Goal: Task Accomplishment & Management: Use online tool/utility

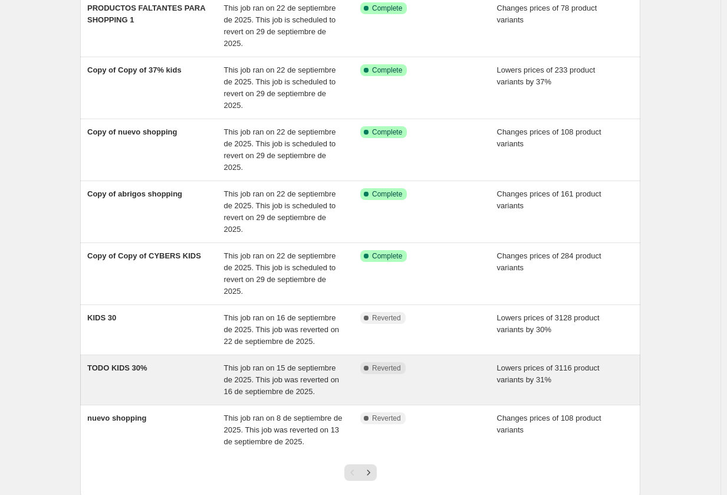
scroll to position [313, 0]
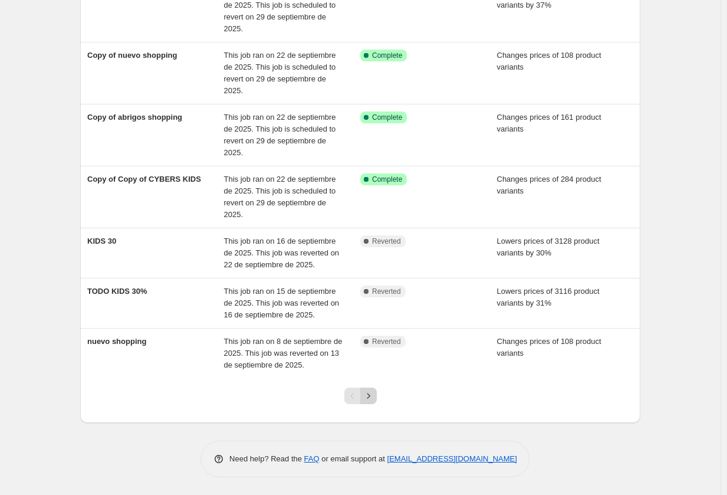
click at [370, 392] on icon "Next" at bounding box center [369, 396] width 12 height 12
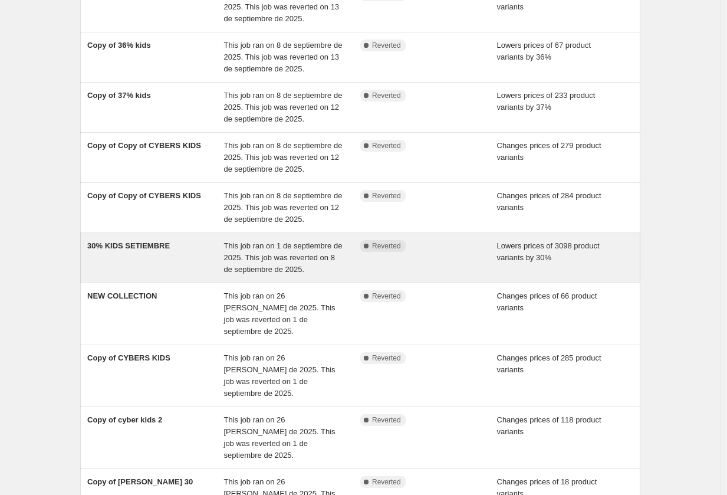
scroll to position [231, 0]
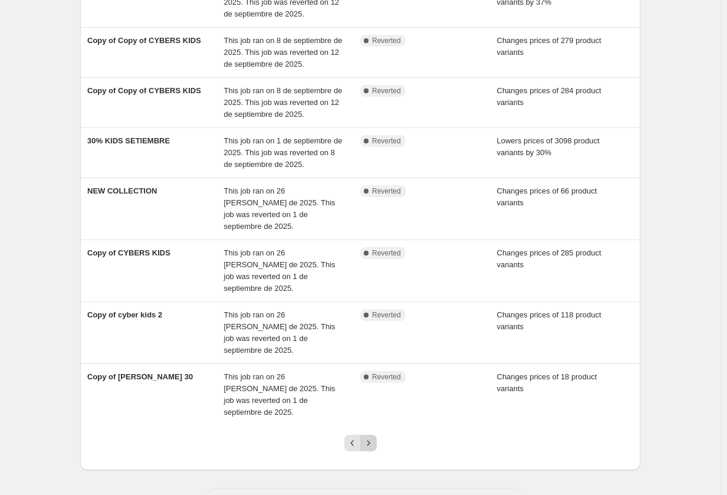
click at [369, 437] on icon "Next" at bounding box center [369, 443] width 12 height 12
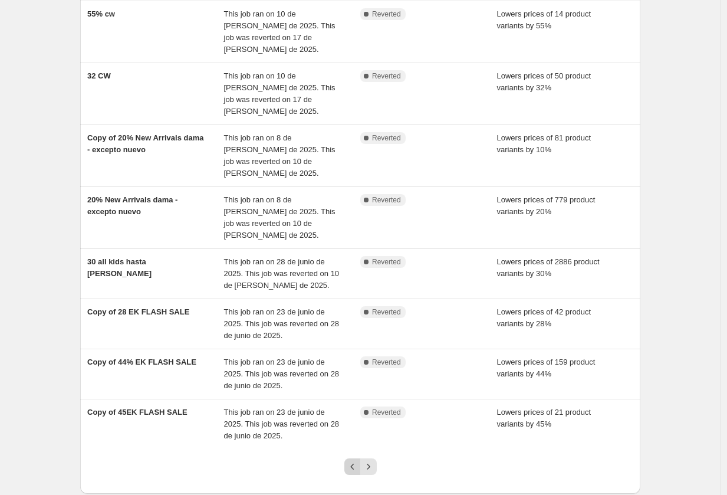
click at [359, 461] on icon "Previous" at bounding box center [353, 467] width 12 height 12
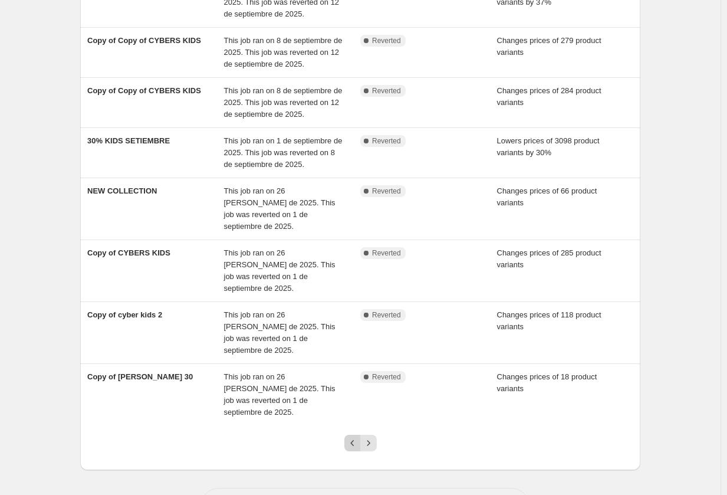
click at [354, 437] on icon "Previous" at bounding box center [353, 443] width 12 height 12
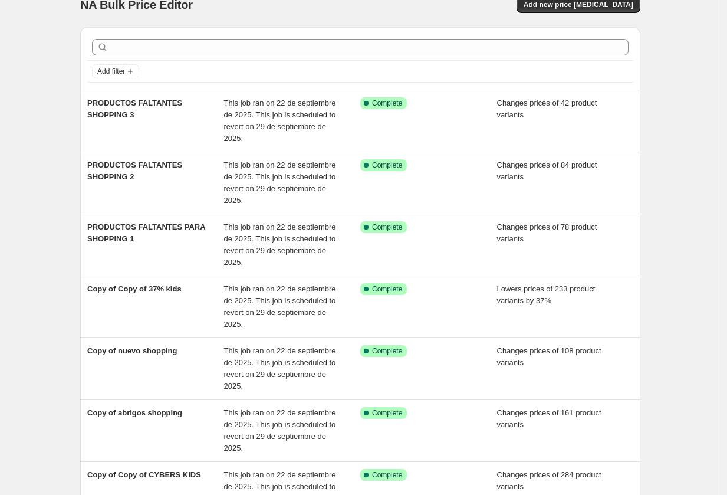
scroll to position [0, 0]
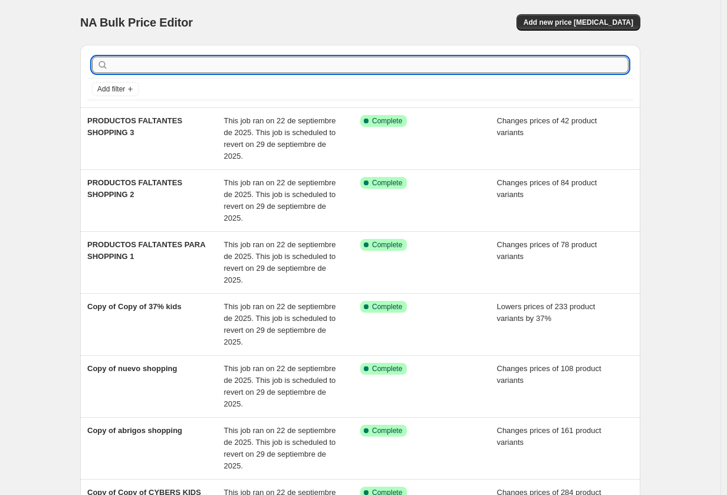
click at [249, 65] on input "text" at bounding box center [370, 65] width 518 height 17
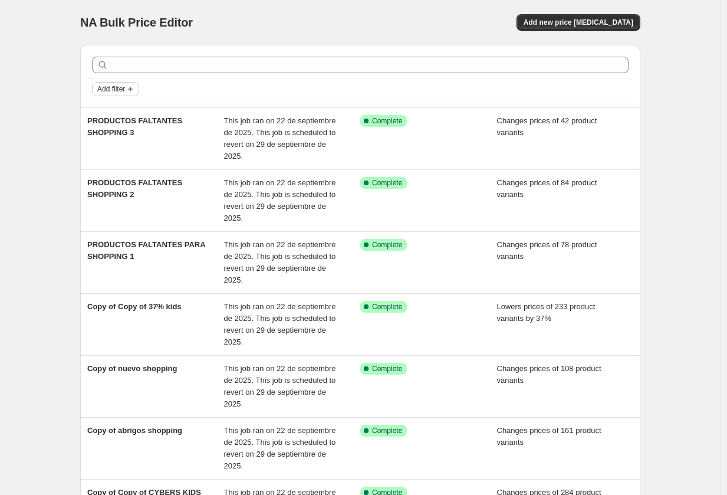
click at [120, 95] on button "Add filter" at bounding box center [115, 89] width 47 height 14
click at [127, 116] on span "Job status" at bounding box center [119, 112] width 35 height 9
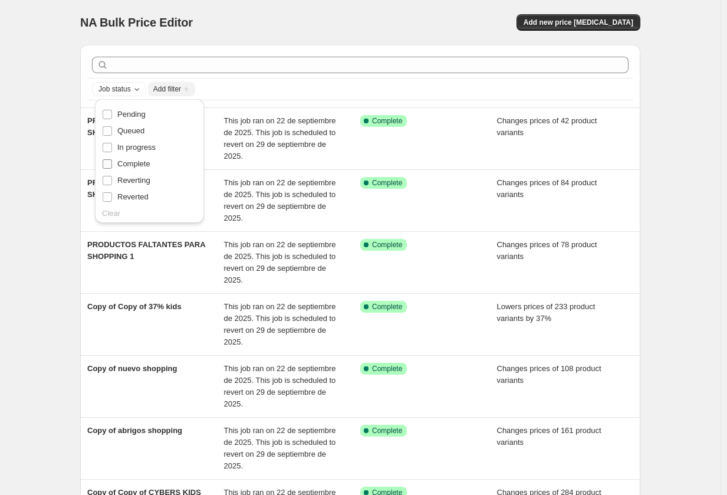
click at [145, 160] on span "Complete" at bounding box center [133, 163] width 33 height 9
click at [112, 160] on input "Complete" at bounding box center [107, 163] width 9 height 9
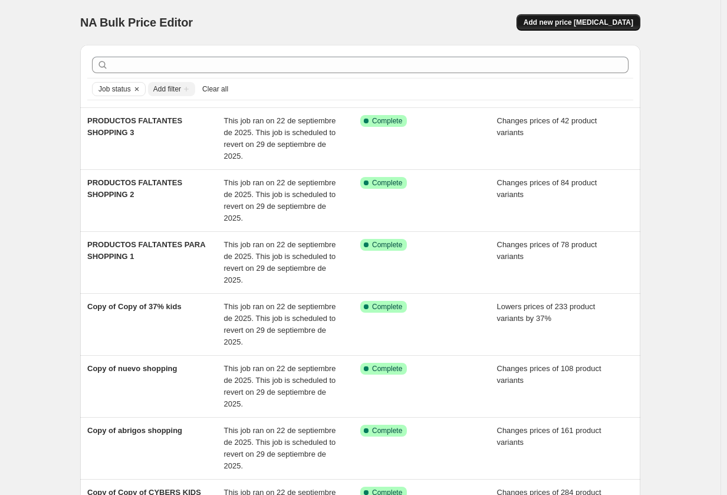
click at [575, 19] on span "Add new price change job" at bounding box center [579, 22] width 110 height 9
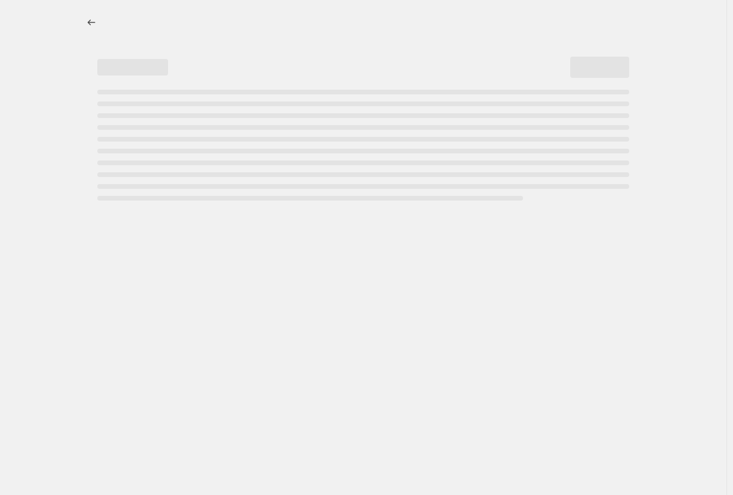
select select "percentage"
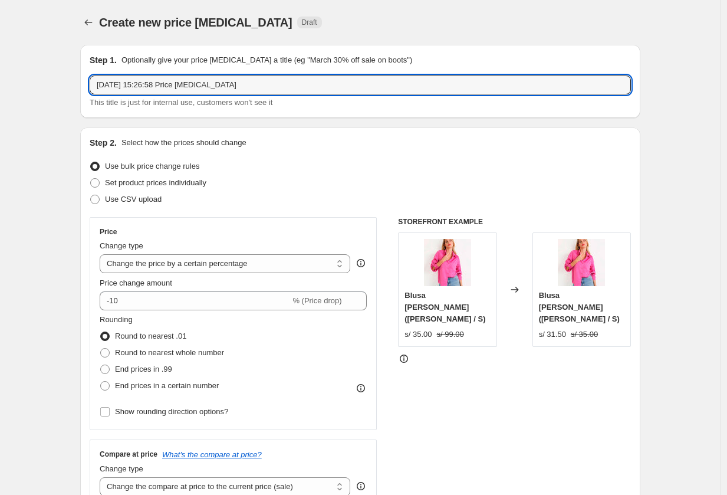
drag, startPoint x: 261, startPoint y: 91, endPoint x: 80, endPoint y: 83, distance: 181.2
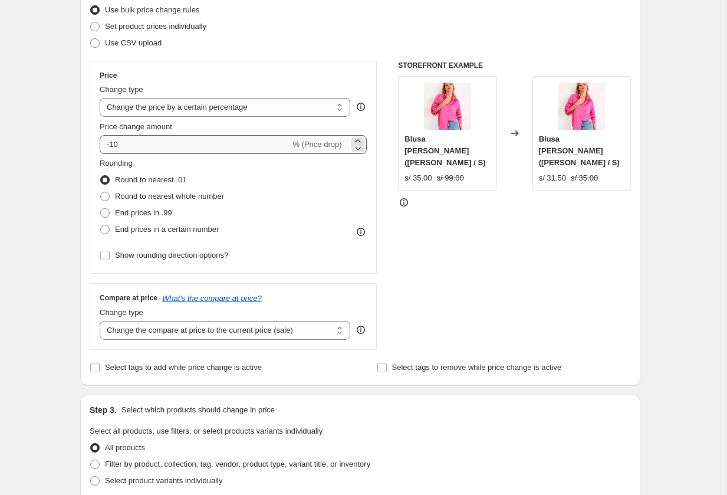
scroll to position [177, 0]
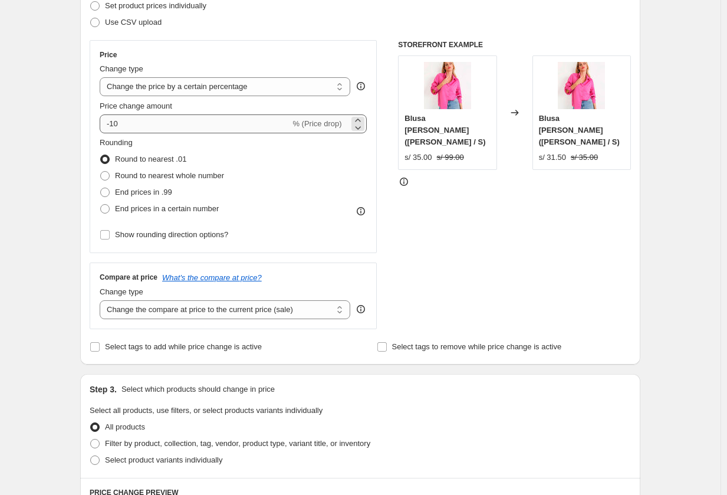
type input "NEW ARRIVALS DAMA ANTIGUOS 20%"
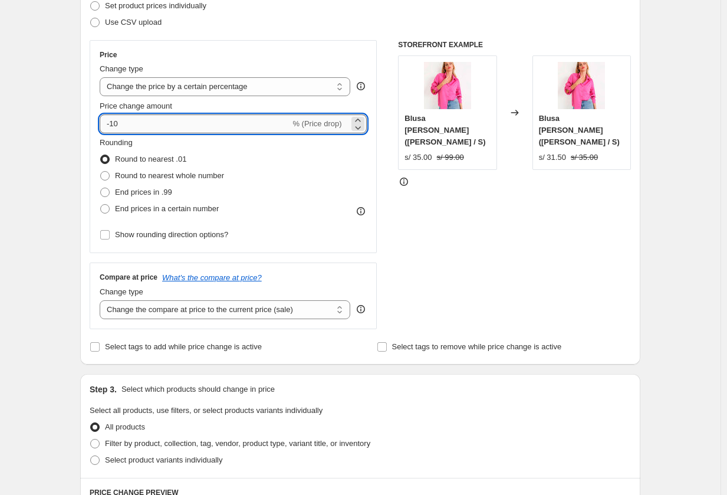
click at [222, 127] on input "-10" at bounding box center [195, 123] width 190 height 19
type input "-1"
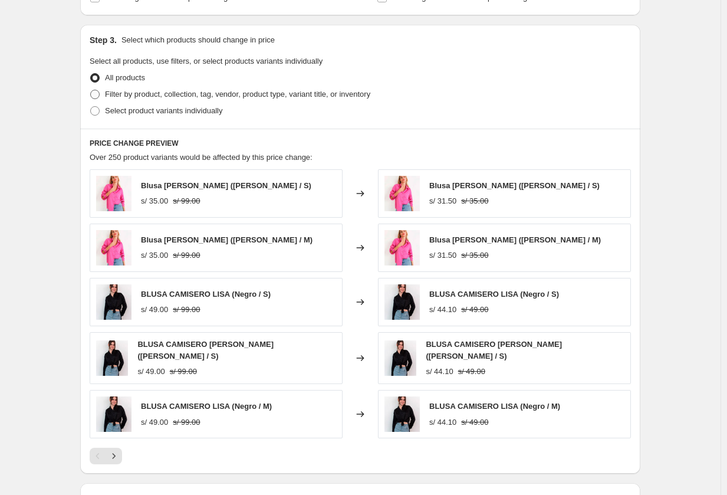
scroll to position [531, 0]
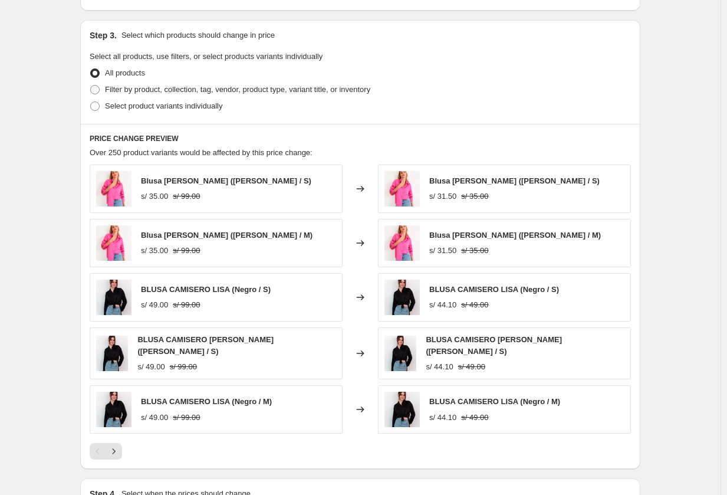
type input "-20"
click at [145, 90] on span "Filter by product, collection, tag, vendor, product type, variant title, or inv…" at bounding box center [237, 89] width 265 height 9
click at [91, 85] on input "Filter by product, collection, tag, vendor, product type, variant title, or inv…" at bounding box center [90, 85] width 1 height 1
radio input "true"
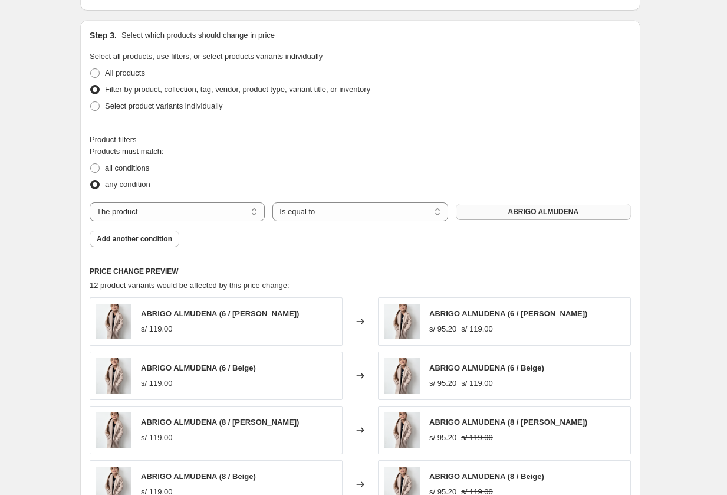
click at [528, 212] on span "ABRIGO ALMUDENA" at bounding box center [543, 211] width 71 height 9
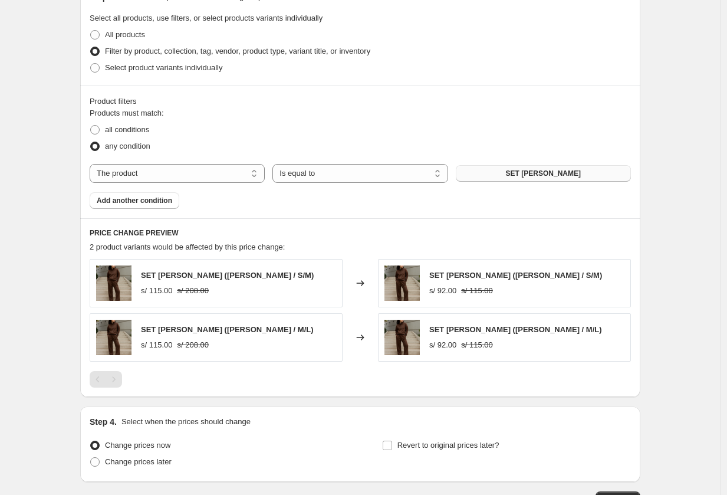
scroll to position [590, 0]
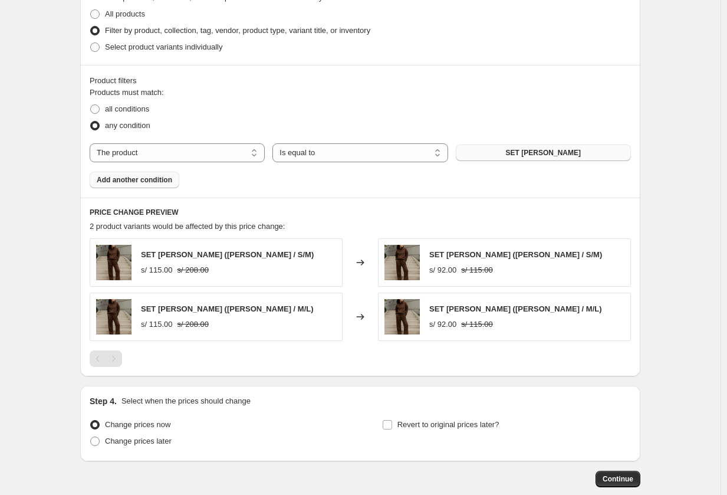
click at [126, 180] on span "Add another condition" at bounding box center [134, 179] width 75 height 9
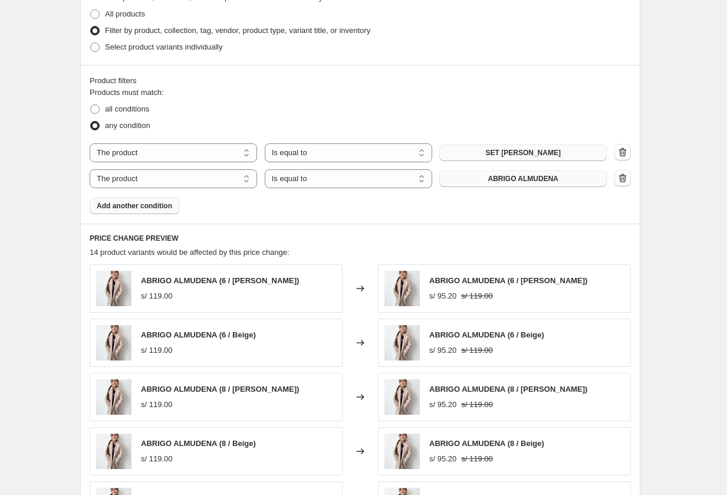
click at [503, 176] on span "ABRIGO ALMUDENA" at bounding box center [523, 178] width 71 height 9
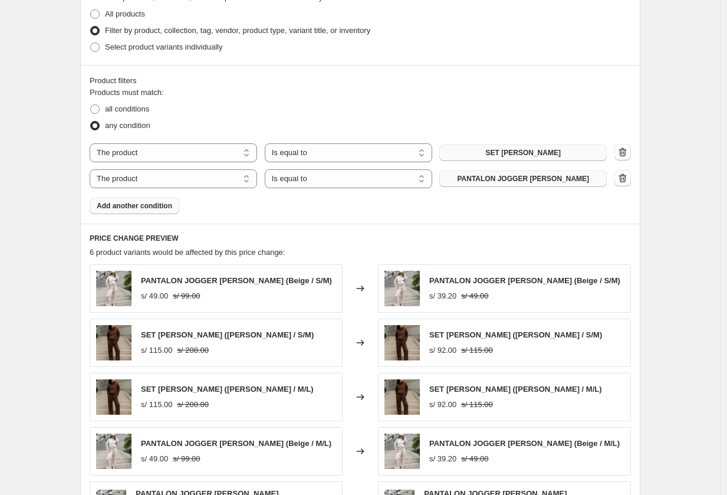
click at [174, 209] on button "Add another condition" at bounding box center [135, 206] width 90 height 17
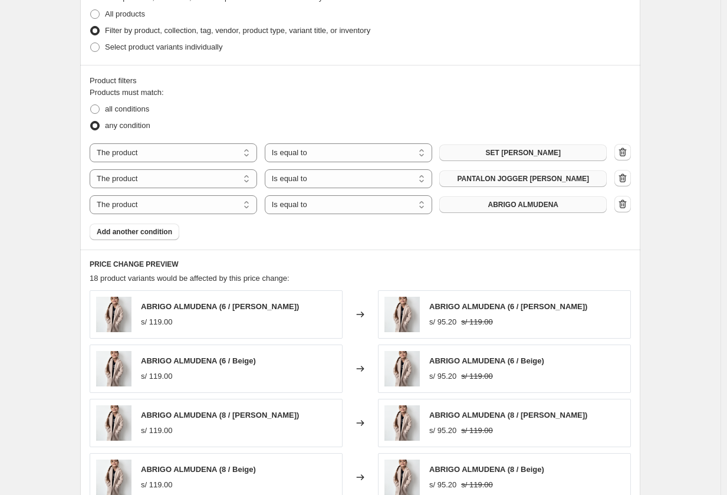
click at [508, 213] on button "ABRIGO ALMUDENA" at bounding box center [522, 204] width 167 height 17
click at [531, 153] on span "SET HANN" at bounding box center [523, 152] width 75 height 9
click at [518, 180] on span "PANTALON JOGGER HANN" at bounding box center [523, 178] width 132 height 9
click at [510, 205] on span "ABRIGO ALMUDENA" at bounding box center [523, 204] width 71 height 9
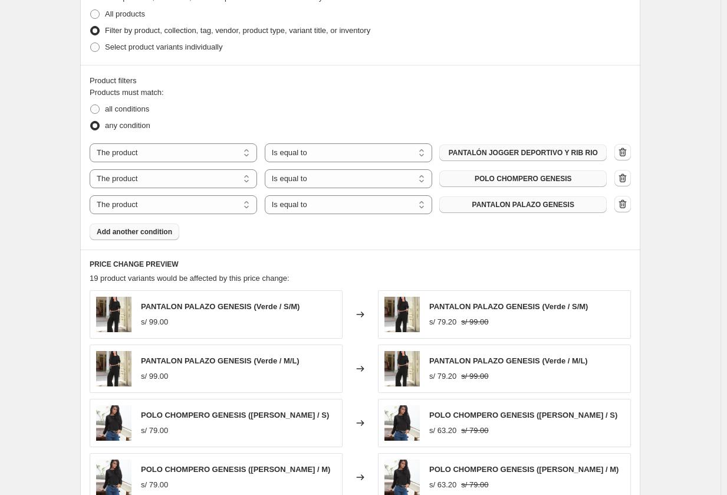
click at [145, 227] on button "Add another condition" at bounding box center [135, 231] width 90 height 17
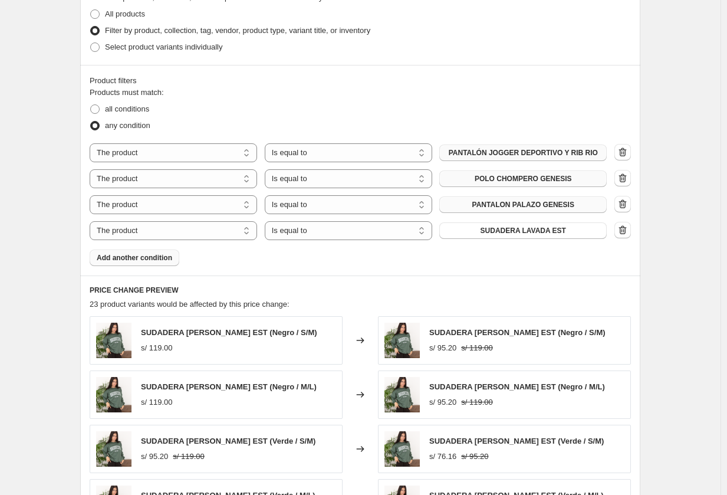
click at [156, 258] on span "Add another condition" at bounding box center [134, 257] width 75 height 9
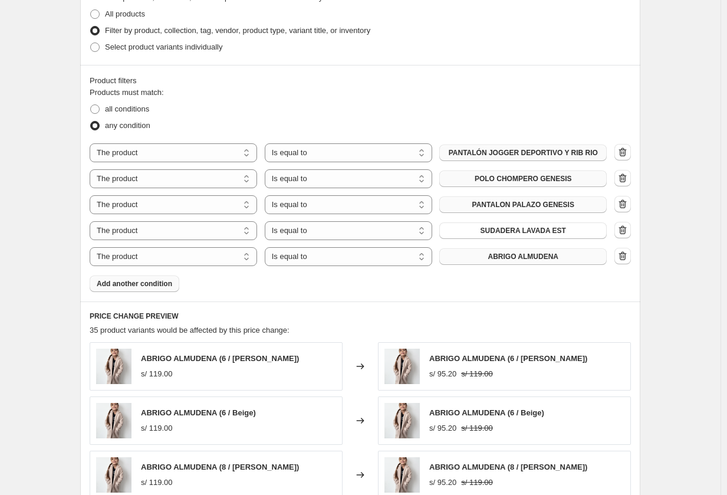
click at [495, 254] on span "ABRIGO ALMUDENA" at bounding box center [523, 256] width 71 height 9
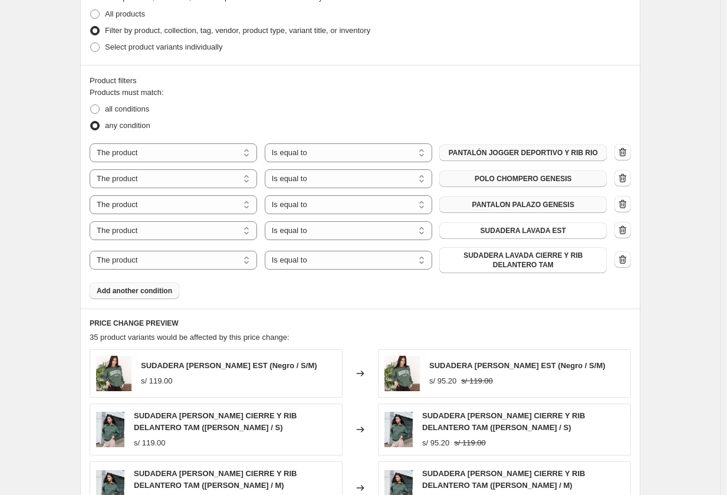
click at [160, 293] on span "Add another condition" at bounding box center [134, 290] width 75 height 9
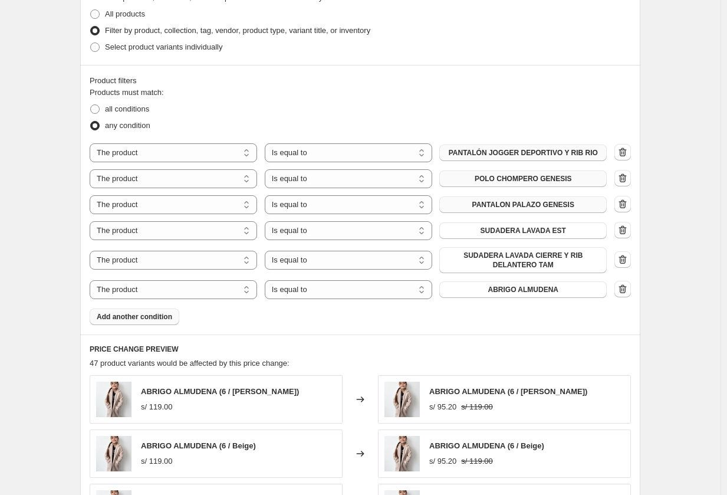
click at [492, 294] on button "ABRIGO ALMUDENA" at bounding box center [522, 289] width 167 height 17
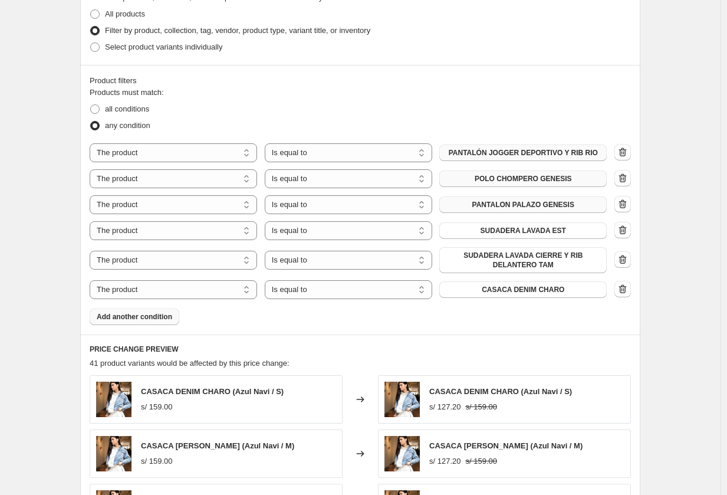
click at [146, 320] on span "Add another condition" at bounding box center [134, 316] width 75 height 9
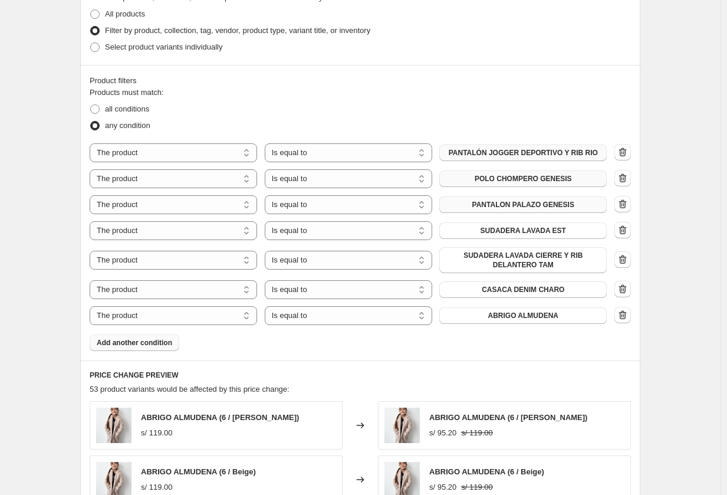
click at [505, 317] on div "The product The product's collection The product's tag The product's vendor The…" at bounding box center [348, 315] width 517 height 19
click at [505, 317] on span "ABRIGO ALMUDENA" at bounding box center [523, 315] width 71 height 9
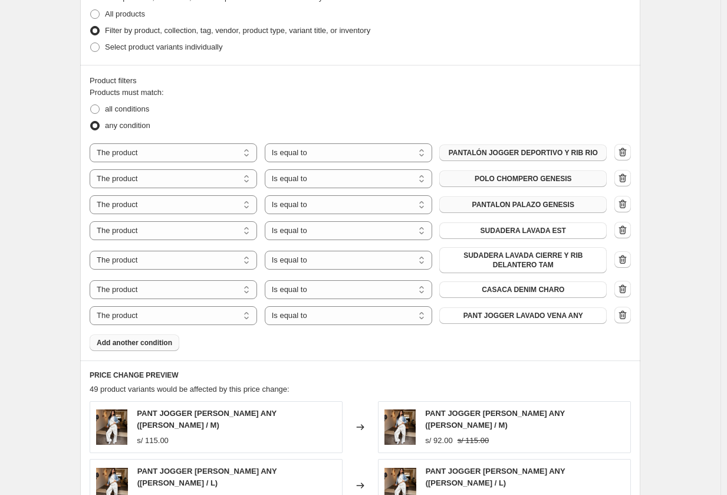
click at [156, 342] on span "Add another condition" at bounding box center [134, 342] width 75 height 9
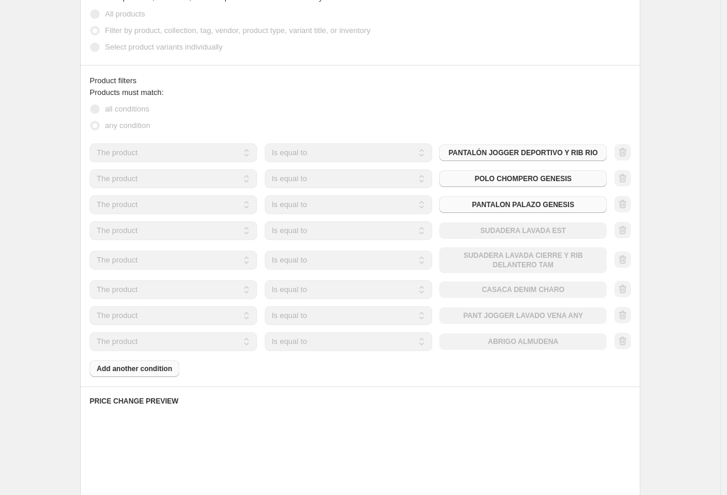
click at [518, 341] on div "The product The product's collection The product's tag The product's vendor The…" at bounding box center [348, 341] width 517 height 19
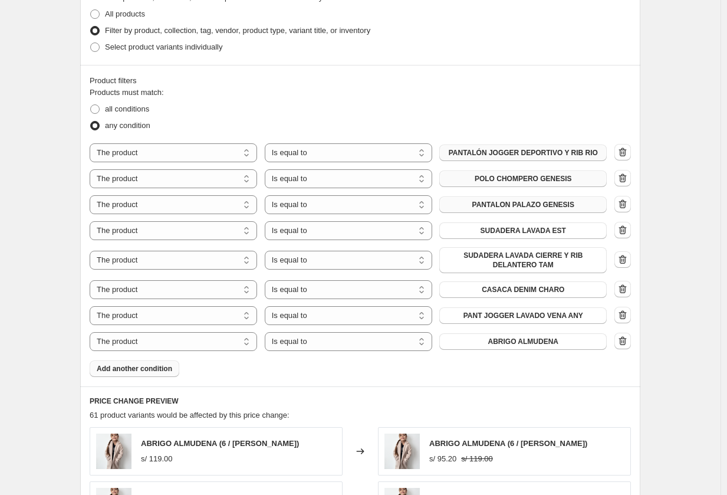
click at [509, 341] on span "ABRIGO ALMUDENA" at bounding box center [523, 341] width 71 height 9
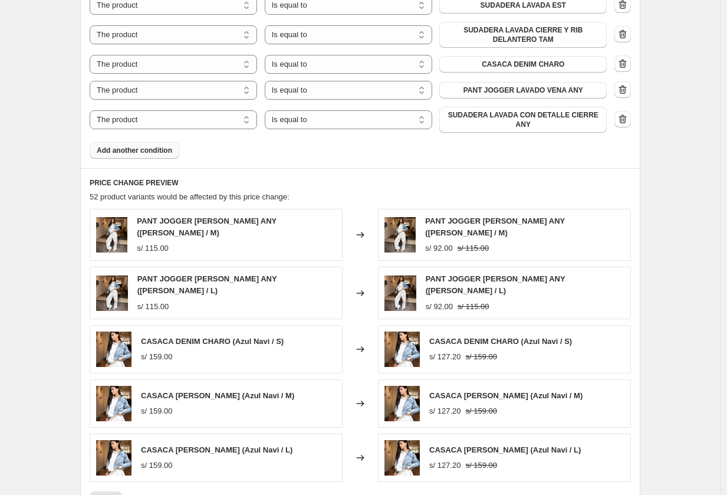
scroll to position [826, 0]
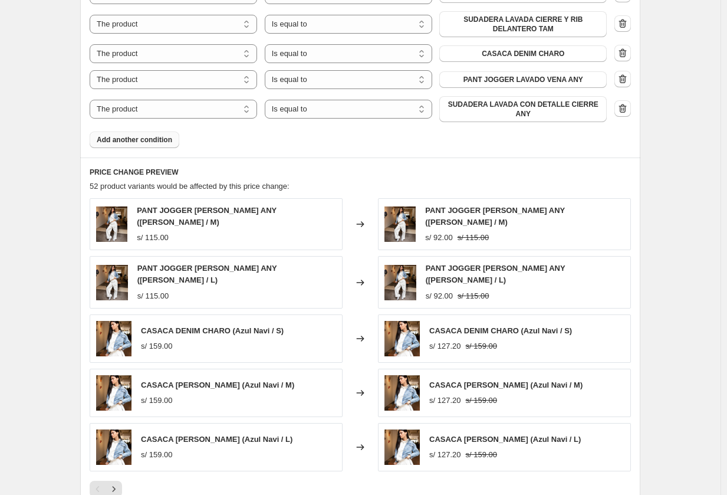
click at [129, 135] on span "Add another condition" at bounding box center [134, 139] width 75 height 9
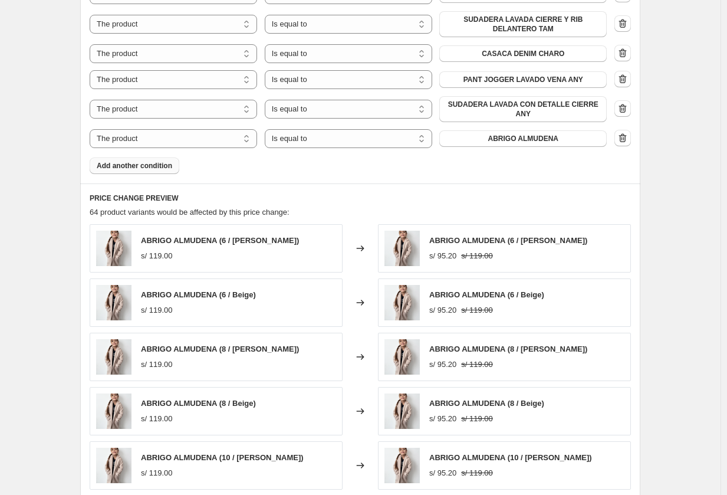
click at [155, 162] on span "Add another condition" at bounding box center [134, 165] width 75 height 9
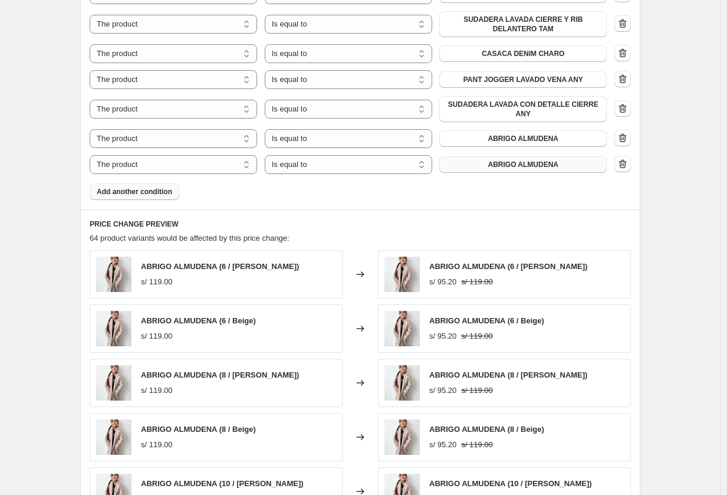
click at [485, 162] on button "ABRIGO ALMUDENA" at bounding box center [522, 164] width 167 height 17
click at [514, 134] on span "ABRIGO ALMUDENA" at bounding box center [523, 138] width 71 height 9
click at [491, 160] on button "ABRIGO ALMUDENA" at bounding box center [522, 164] width 167 height 17
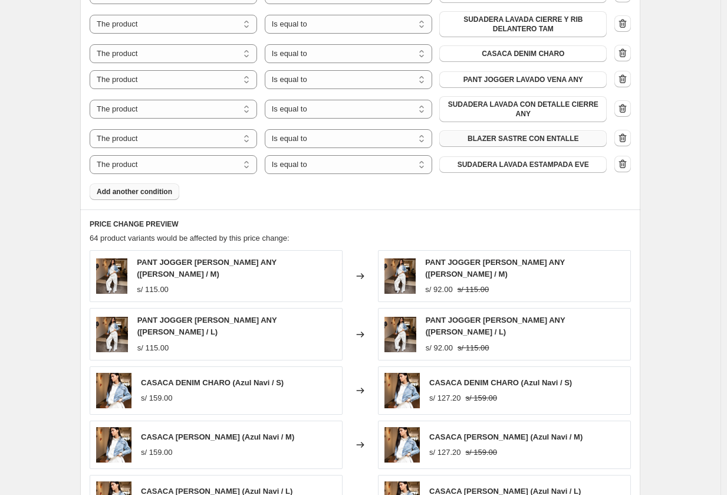
click at [139, 183] on button "Add another condition" at bounding box center [135, 191] width 90 height 17
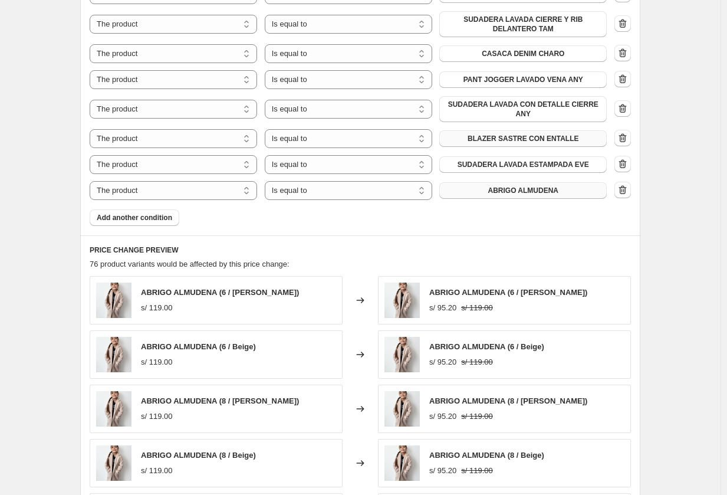
click at [483, 190] on button "ABRIGO ALMUDENA" at bounding box center [522, 190] width 167 height 17
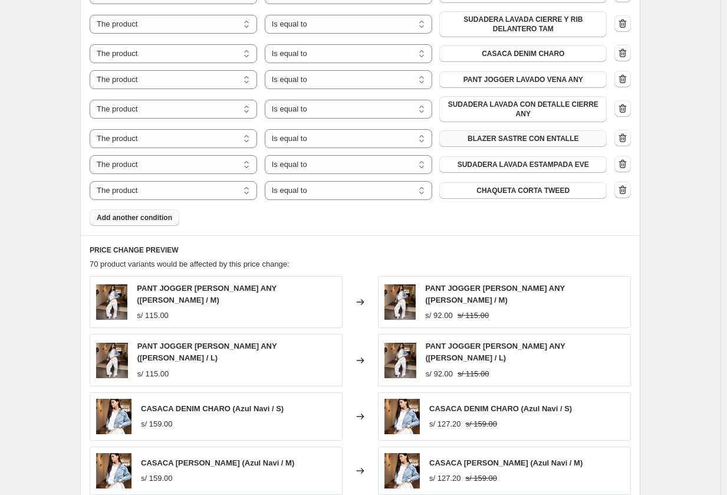
click at [177, 218] on button "Add another condition" at bounding box center [135, 217] width 90 height 17
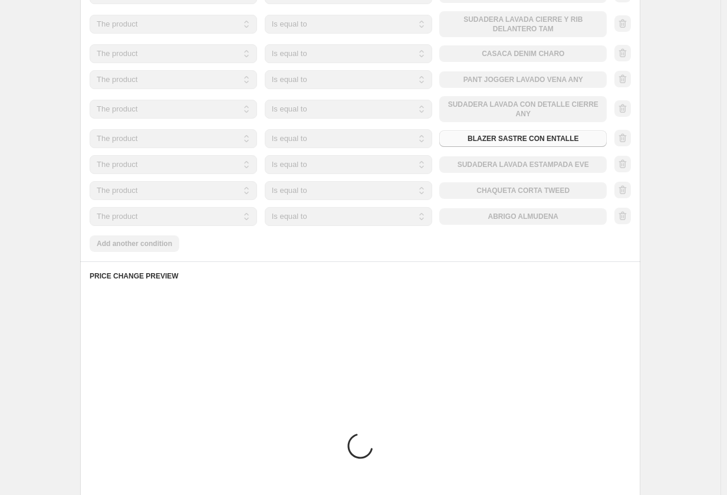
click at [534, 210] on div "The product The product's collection The product's tag The product's vendor The…" at bounding box center [348, 216] width 517 height 19
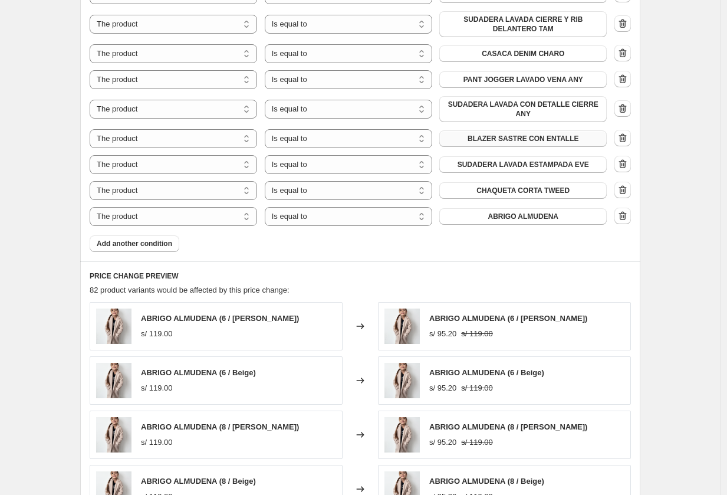
click at [534, 212] on span "ABRIGO ALMUDENA" at bounding box center [523, 216] width 71 height 9
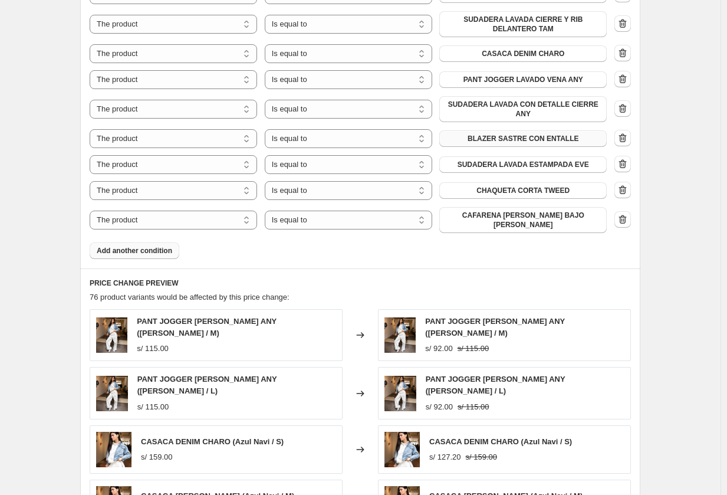
click at [123, 243] on button "Add another condition" at bounding box center [135, 250] width 90 height 17
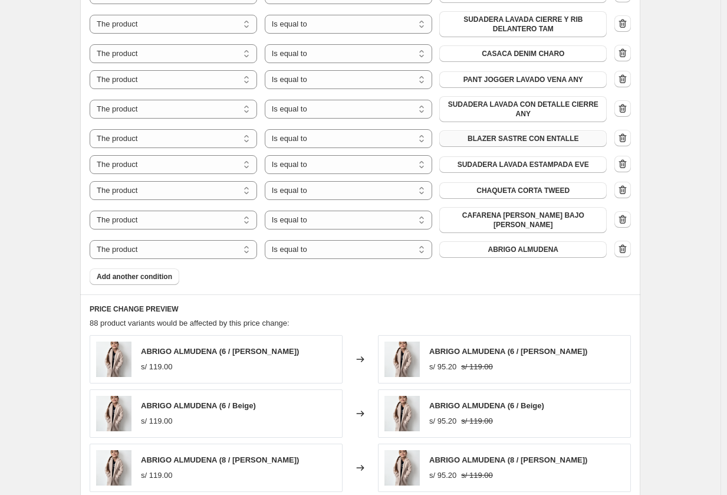
click at [504, 245] on span "ABRIGO ALMUDENA" at bounding box center [523, 249] width 71 height 9
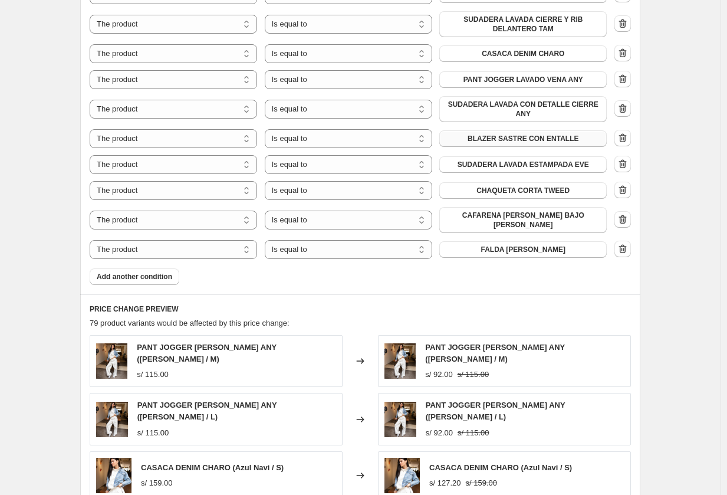
scroll to position [884, 0]
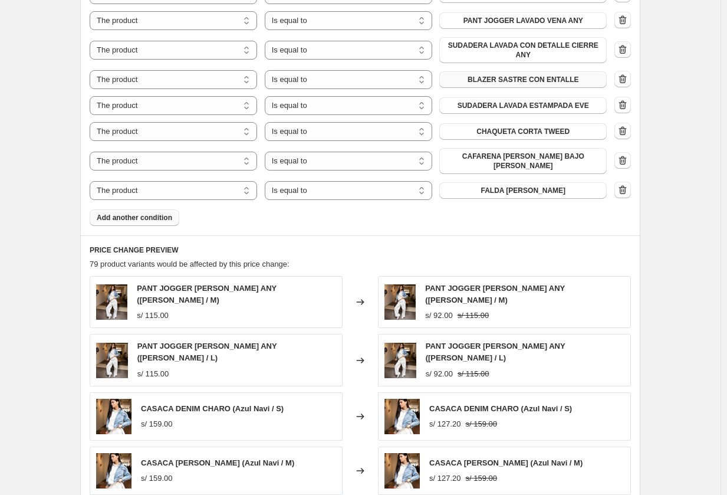
click at [138, 212] on button "Add another condition" at bounding box center [135, 217] width 90 height 17
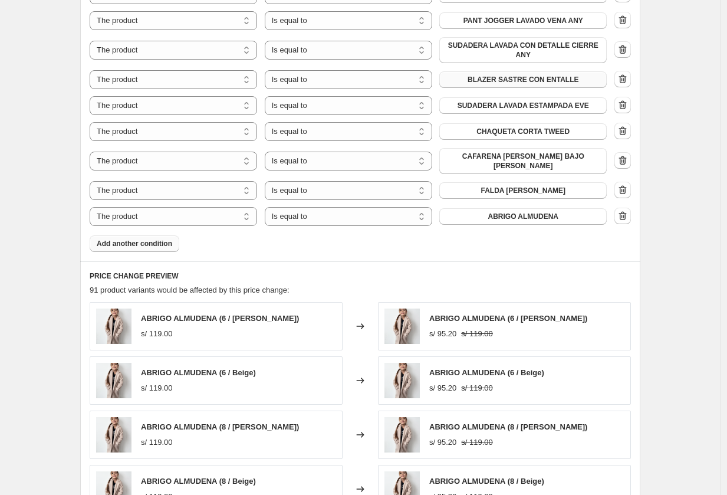
click at [143, 239] on span "Add another condition" at bounding box center [134, 243] width 75 height 9
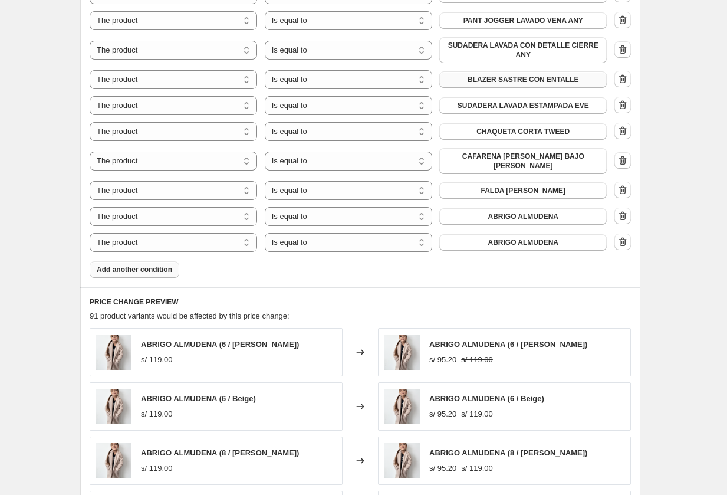
click at [524, 238] on span "ABRIGO ALMUDENA" at bounding box center [523, 242] width 71 height 9
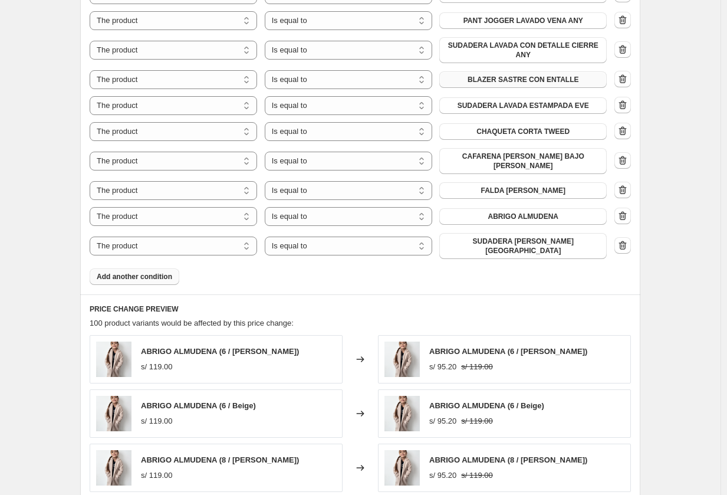
click at [140, 272] on span "Add another condition" at bounding box center [134, 276] width 75 height 9
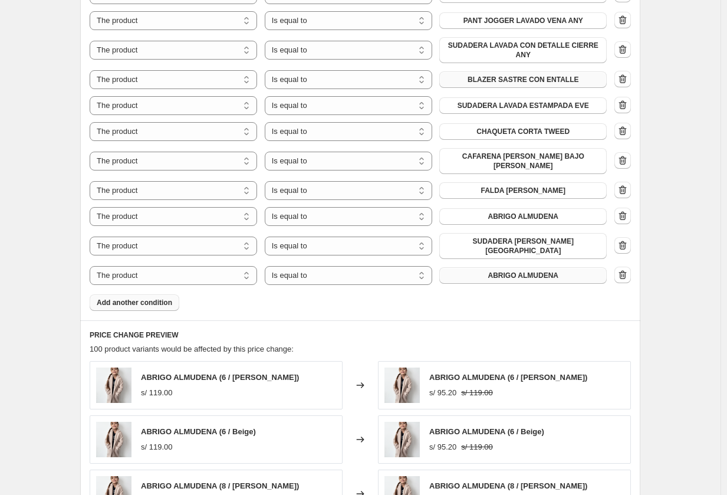
click at [497, 271] on span "ABRIGO ALMUDENA" at bounding box center [523, 275] width 71 height 9
click at [114, 298] on span "Add another condition" at bounding box center [134, 302] width 75 height 9
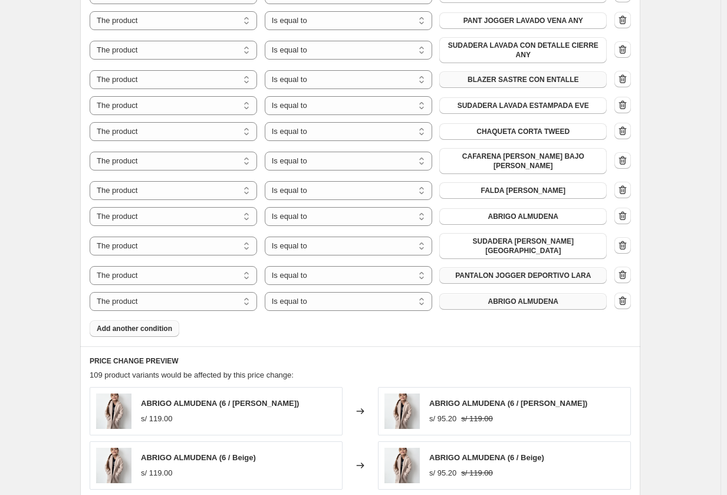
click at [510, 297] on span "ABRIGO ALMUDENA" at bounding box center [523, 301] width 71 height 9
click at [171, 324] on span "Add another condition" at bounding box center [134, 328] width 75 height 9
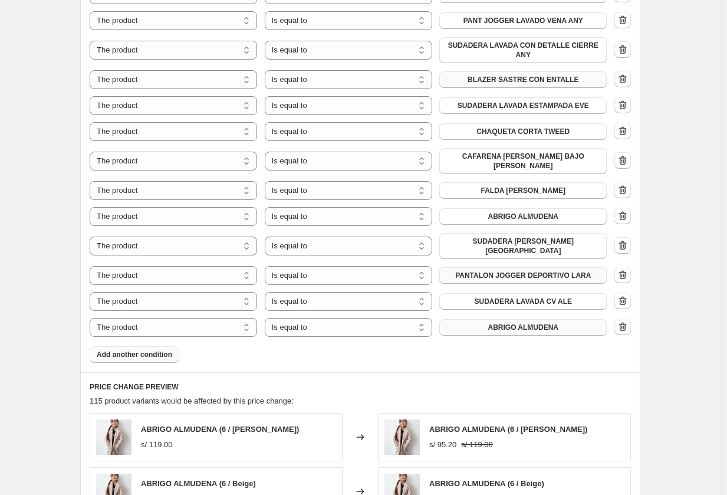
click at [487, 319] on button "ABRIGO ALMUDENA" at bounding box center [522, 327] width 167 height 17
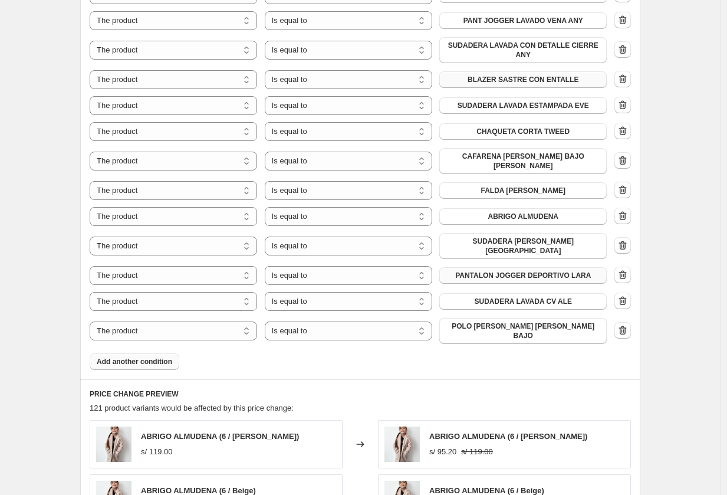
click at [140, 353] on button "Add another condition" at bounding box center [135, 361] width 90 height 17
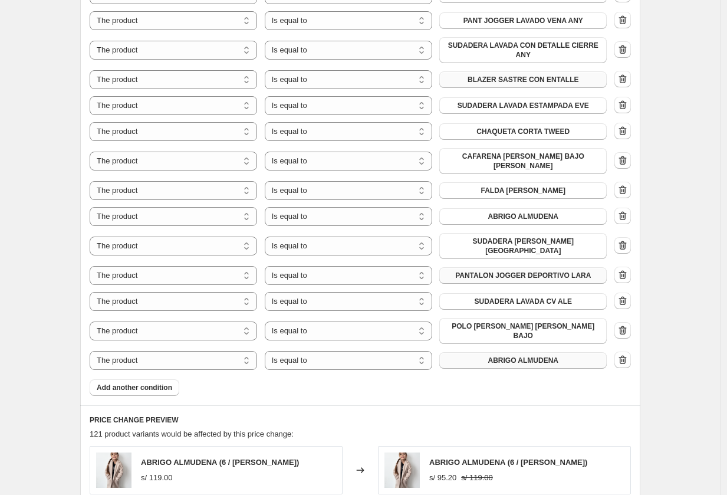
click at [530, 356] on span "ABRIGO ALMUDENA" at bounding box center [523, 360] width 71 height 9
click at [137, 383] on span "Add another condition" at bounding box center [134, 387] width 75 height 9
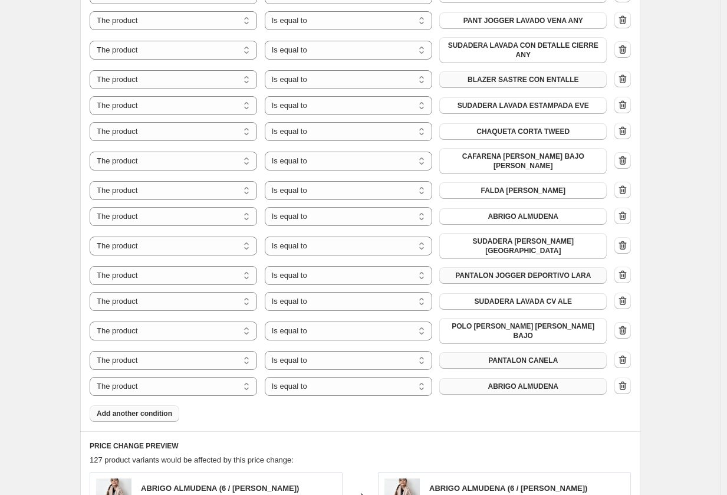
click at [547, 382] on span "ABRIGO ALMUDENA" at bounding box center [523, 386] width 71 height 9
click at [159, 409] on span "Add another condition" at bounding box center [134, 413] width 75 height 9
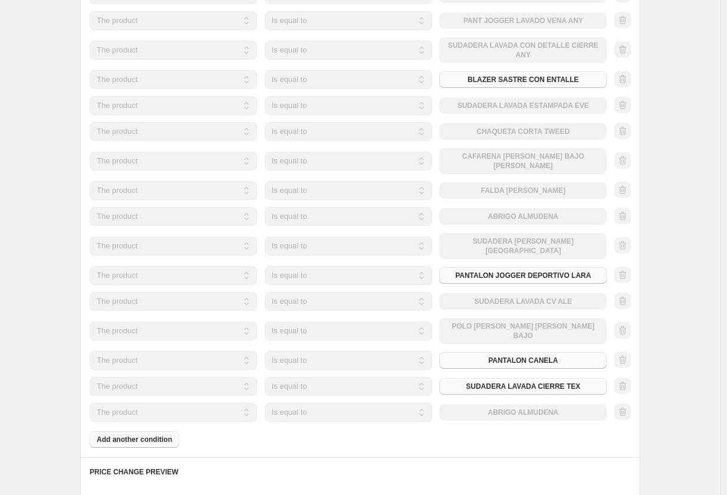
click at [547, 403] on div "The product The product's collection The product's tag The product's vendor The…" at bounding box center [348, 412] width 517 height 19
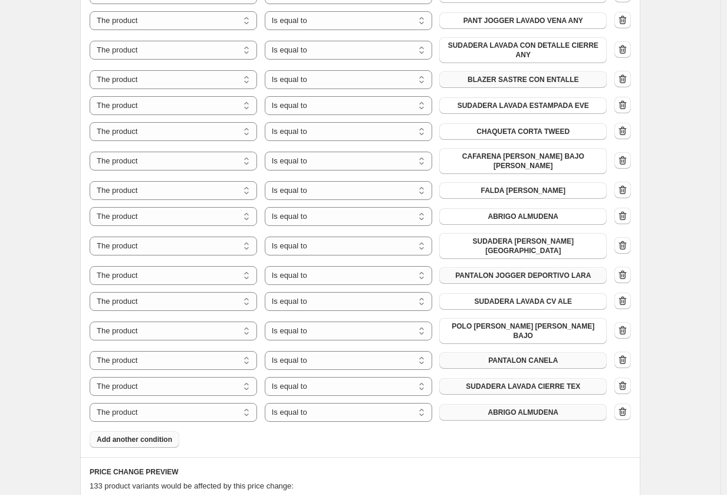
click at [547, 407] on span "ABRIGO ALMUDENA" at bounding box center [523, 411] width 71 height 9
click at [142, 435] on span "Add another condition" at bounding box center [134, 439] width 75 height 9
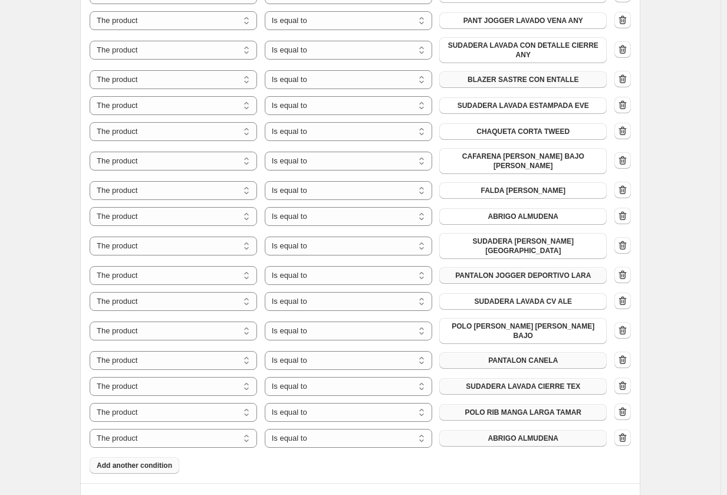
click at [514, 433] on span "ABRIGO ALMUDENA" at bounding box center [523, 437] width 71 height 9
click at [126, 457] on button "Add another condition" at bounding box center [135, 465] width 90 height 17
click at [528, 456] on button "ABRIGO ALMUDENA" at bounding box center [522, 464] width 167 height 17
click at [132, 483] on button "Add another condition" at bounding box center [135, 491] width 90 height 17
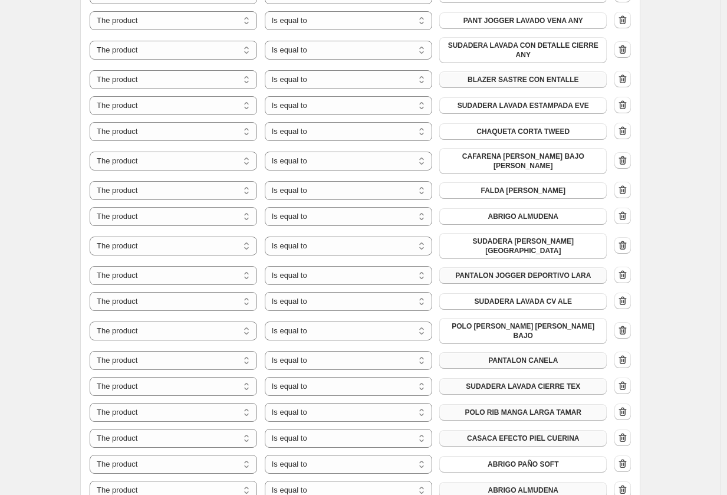
click at [541, 485] on span "ABRIGO ALMUDENA" at bounding box center [523, 489] width 71 height 9
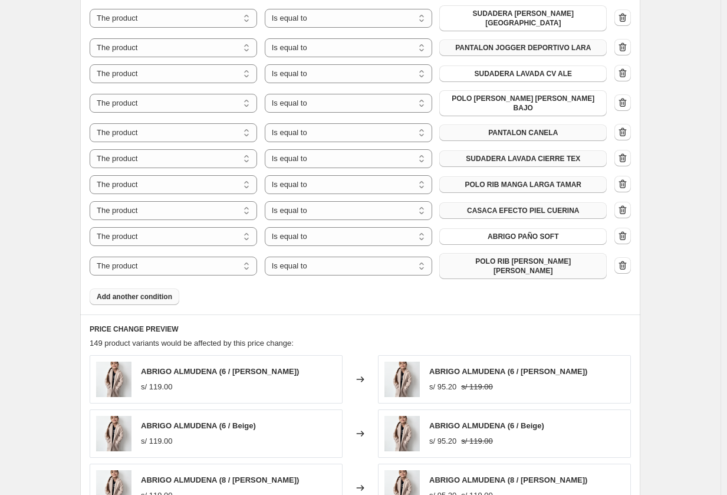
scroll to position [1120, 0]
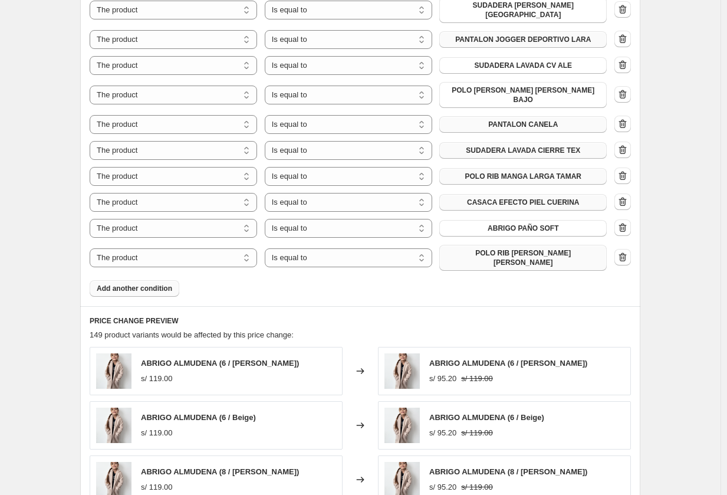
click at [152, 280] on button "Add another condition" at bounding box center [135, 288] width 90 height 17
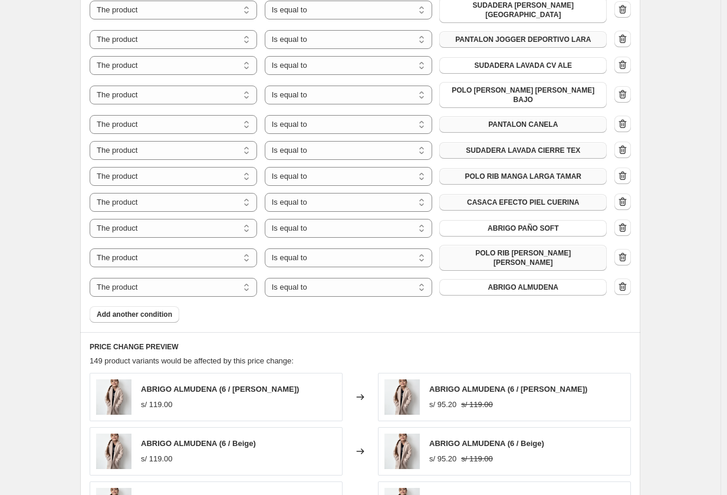
click at [501, 279] on button "ABRIGO ALMUDENA" at bounding box center [522, 287] width 167 height 17
click at [150, 310] on span "Add another condition" at bounding box center [134, 314] width 75 height 9
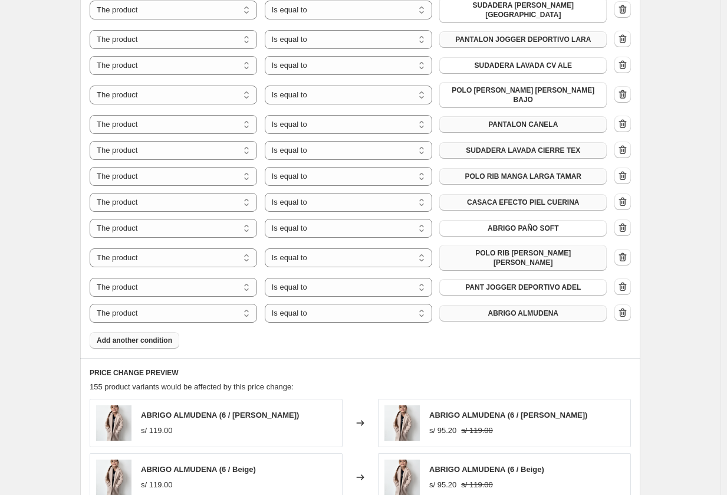
click at [514, 308] on span "ABRIGO ALMUDENA" at bounding box center [523, 312] width 71 height 9
click at [130, 332] on button "Add another condition" at bounding box center [135, 340] width 90 height 17
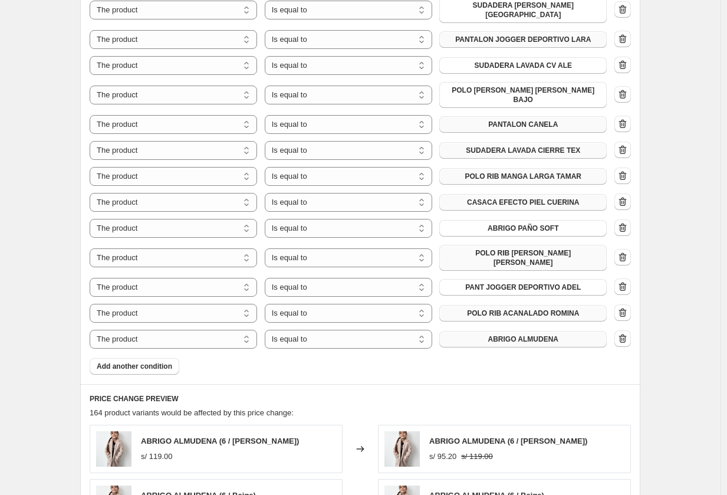
click at [472, 331] on button "ABRIGO ALMUDENA" at bounding box center [522, 339] width 167 height 17
click at [162, 361] on span "Add another condition" at bounding box center [134, 365] width 75 height 9
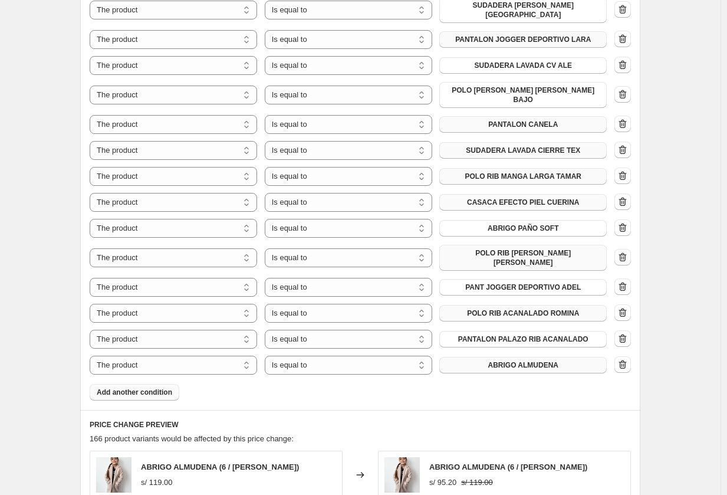
click at [535, 357] on button "ABRIGO ALMUDENA" at bounding box center [522, 365] width 167 height 17
click at [167, 384] on button "Add another condition" at bounding box center [135, 392] width 90 height 17
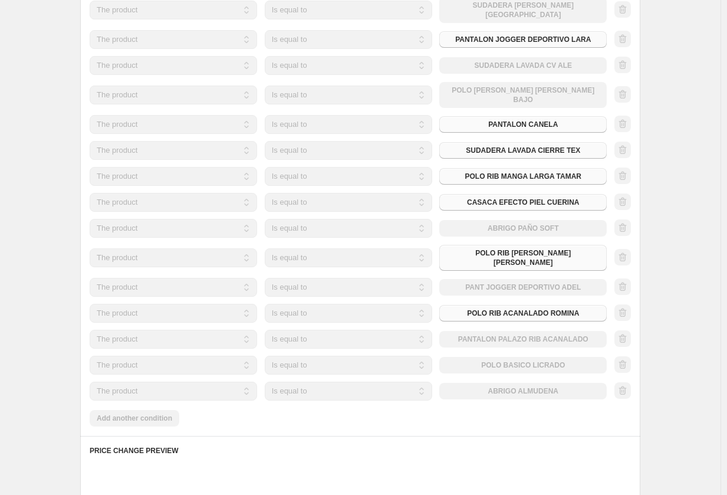
click at [542, 383] on button "ABRIGO ALMUDENA" at bounding box center [522, 391] width 167 height 17
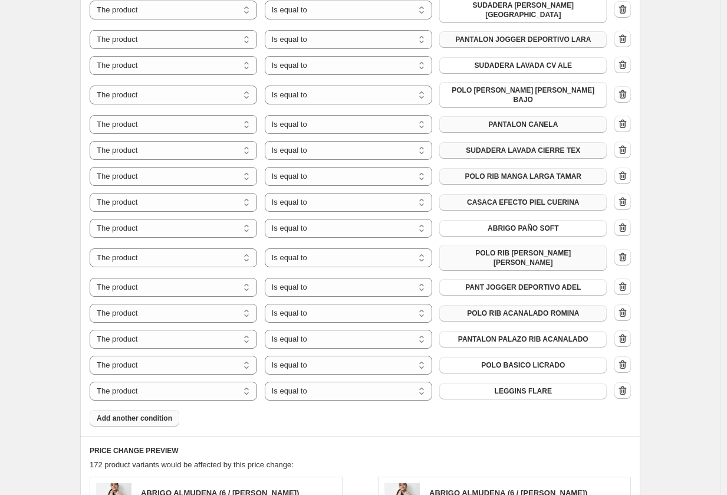
click at [136, 413] on span "Add another condition" at bounding box center [134, 417] width 75 height 9
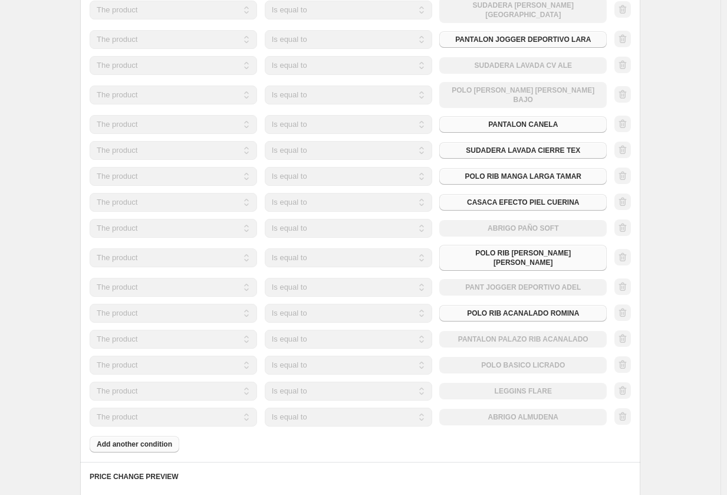
click at [505, 407] on div "The product The product's collection The product's tag The product's vendor The…" at bounding box center [348, 416] width 517 height 19
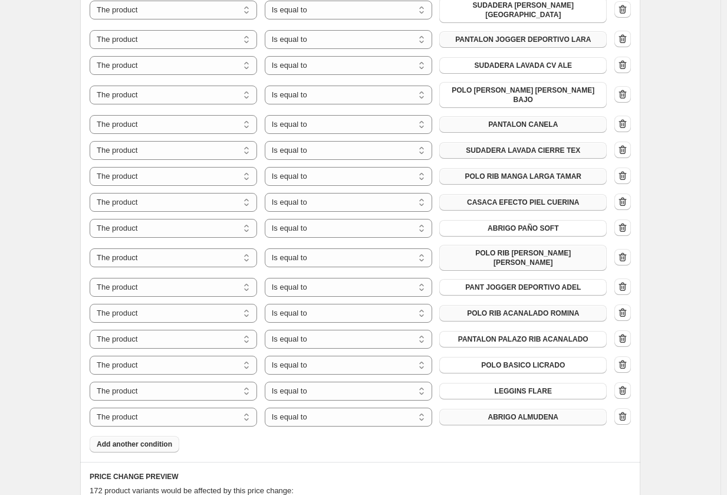
click at [507, 412] on span "ABRIGO ALMUDENA" at bounding box center [523, 416] width 71 height 9
click at [164, 439] on span "Add another condition" at bounding box center [134, 443] width 75 height 9
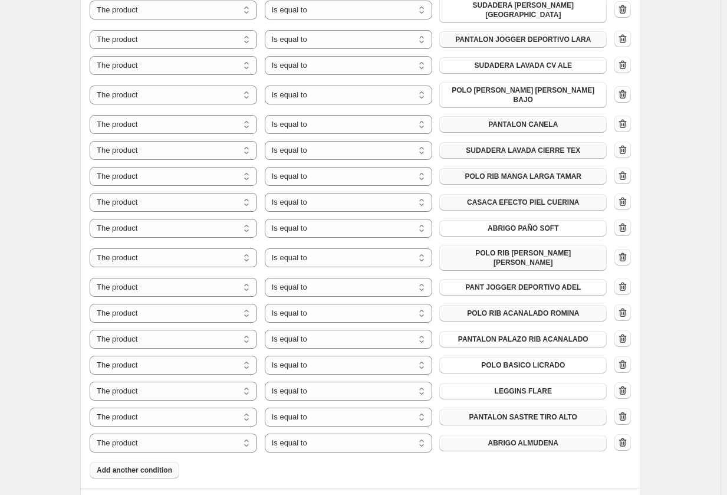
click at [472, 435] on button "ABRIGO ALMUDENA" at bounding box center [522, 443] width 167 height 17
click at [143, 465] on span "Add another condition" at bounding box center [134, 469] width 75 height 9
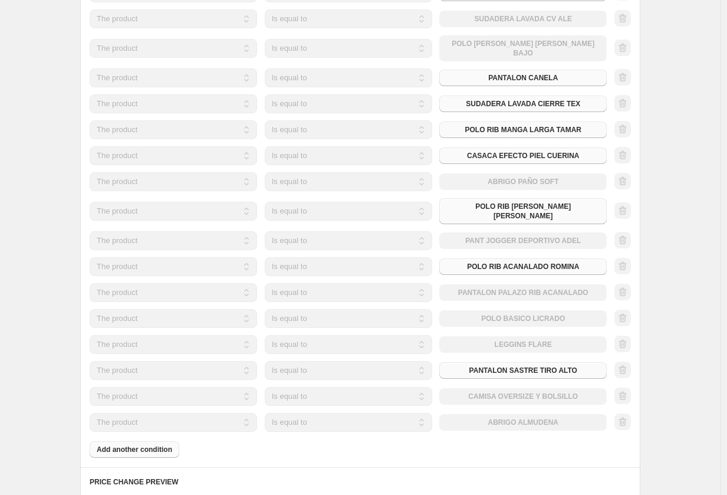
scroll to position [1238, 0]
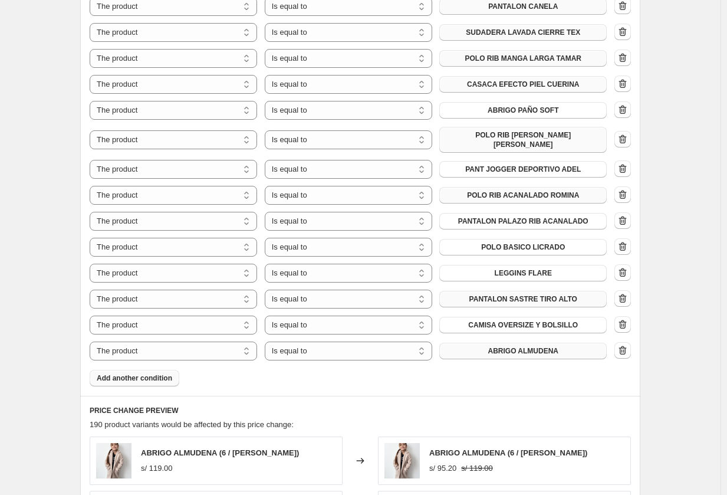
click at [518, 346] on span "ABRIGO ALMUDENA" at bounding box center [523, 350] width 71 height 9
click at [147, 370] on button "Add another condition" at bounding box center [135, 378] width 90 height 17
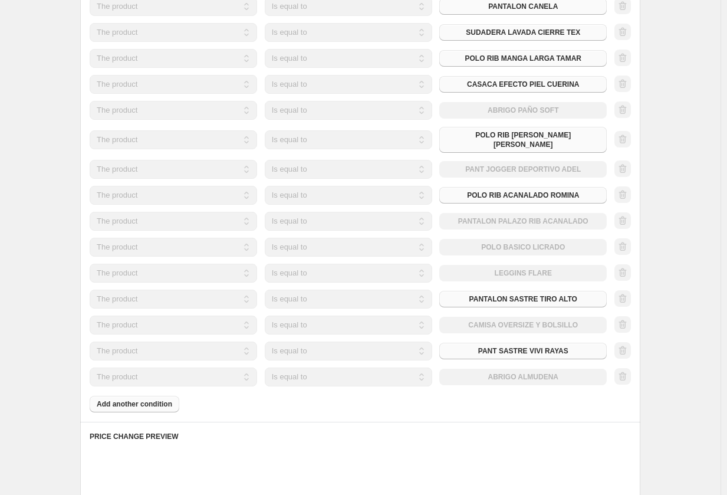
click at [494, 367] on div "The product The product's collection The product's tag The product's vendor The…" at bounding box center [348, 376] width 517 height 19
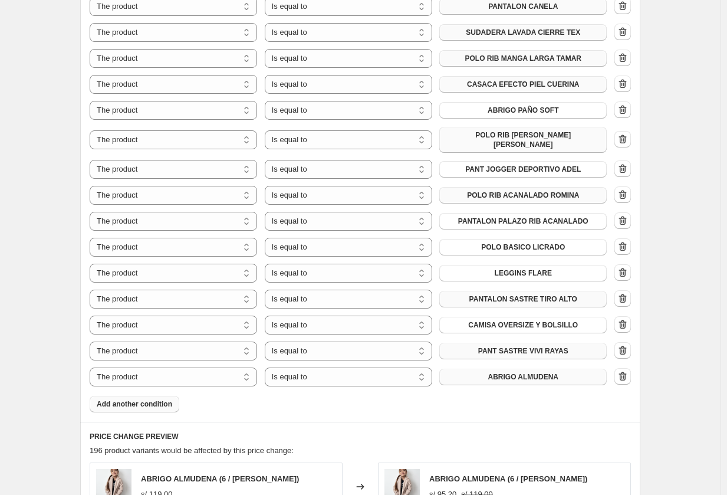
click at [492, 369] on button "ABRIGO ALMUDENA" at bounding box center [522, 377] width 167 height 17
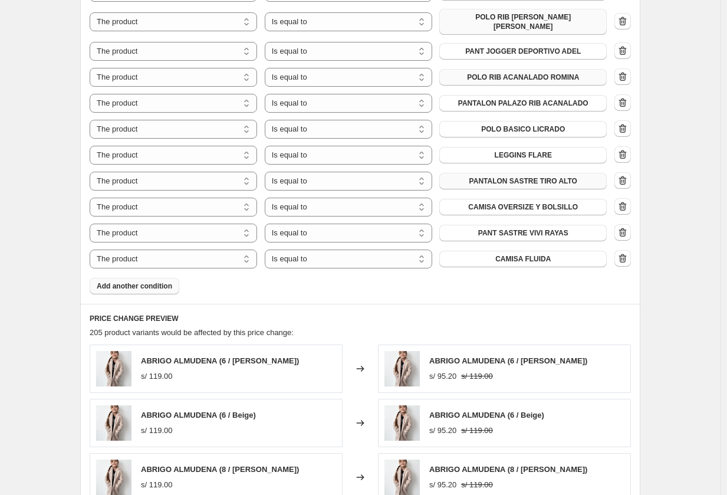
click at [137, 281] on span "Add another condition" at bounding box center [134, 285] width 75 height 9
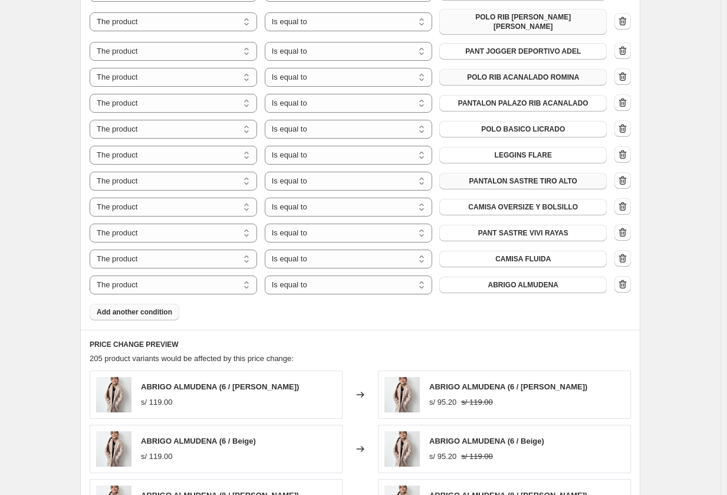
click at [166, 307] on span "Add another condition" at bounding box center [134, 311] width 75 height 9
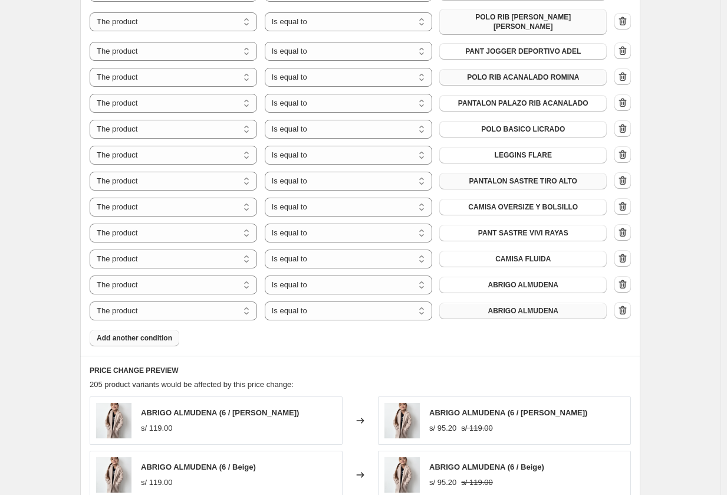
click at [495, 306] on span "ABRIGO ALMUDENA" at bounding box center [523, 310] width 71 height 9
click at [499, 280] on span "ABRIGO ALMUDENA" at bounding box center [523, 284] width 71 height 9
click at [507, 306] on span "ABRIGO ALMUDENA" at bounding box center [523, 310] width 71 height 9
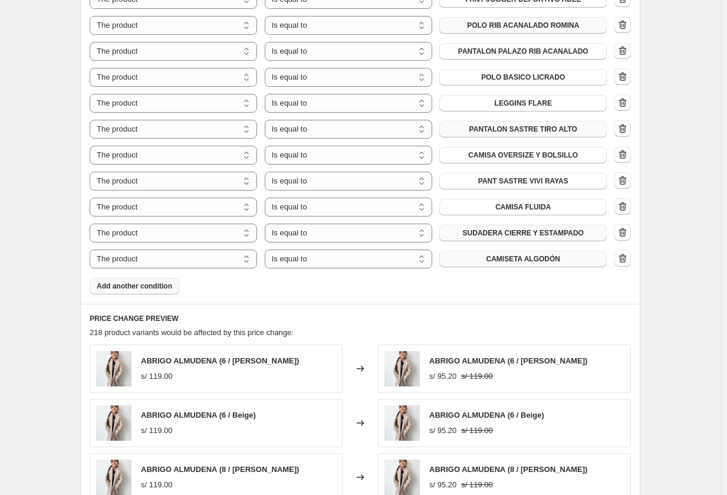
scroll to position [1474, 0]
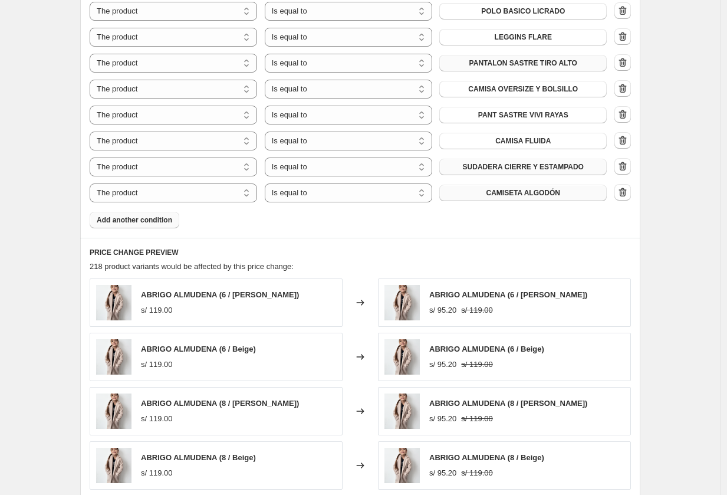
click at [139, 215] on span "Add another condition" at bounding box center [134, 219] width 75 height 9
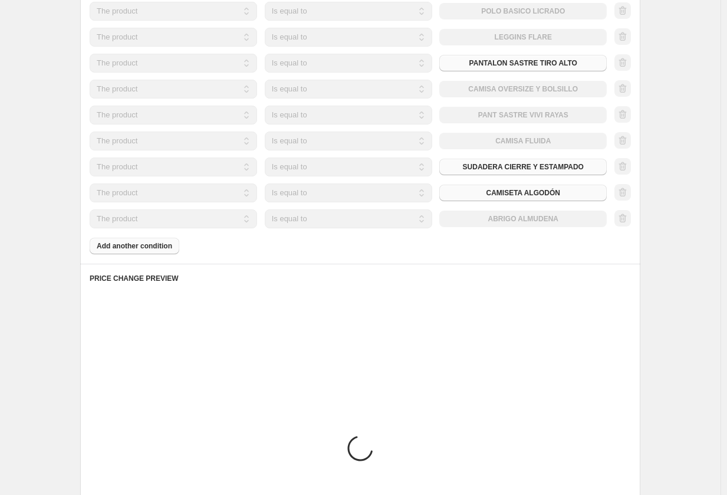
click at [484, 209] on div "The product The product's collection The product's tag The product's vendor The…" at bounding box center [348, 218] width 517 height 19
click at [496, 209] on div "The product The product's collection The product's tag The product's vendor The…" at bounding box center [348, 218] width 517 height 19
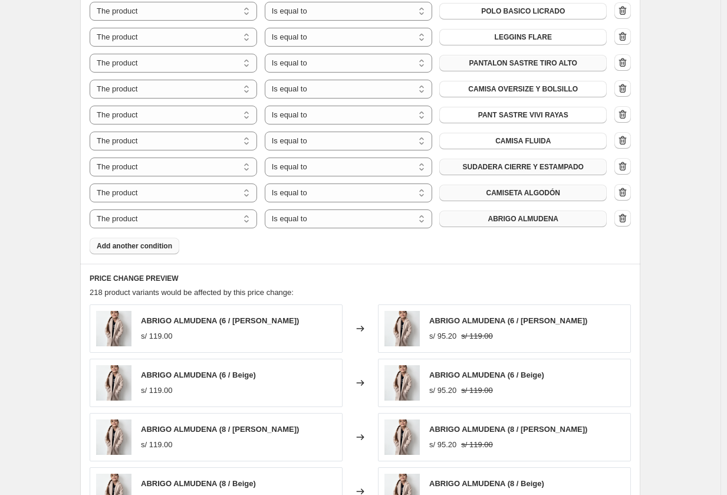
click at [509, 214] on span "ABRIGO ALMUDENA" at bounding box center [523, 218] width 71 height 9
click at [176, 238] on button "Add another condition" at bounding box center [135, 246] width 90 height 17
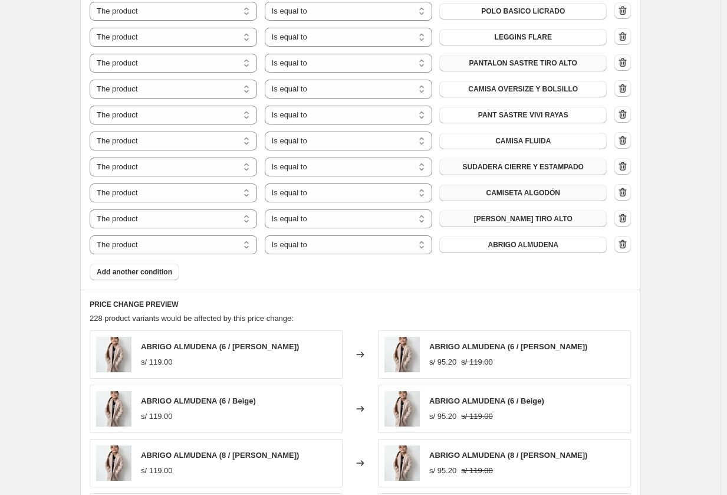
click at [511, 240] on span "ABRIGO ALMUDENA" at bounding box center [523, 244] width 71 height 9
click at [100, 267] on span "Add another condition" at bounding box center [134, 271] width 75 height 9
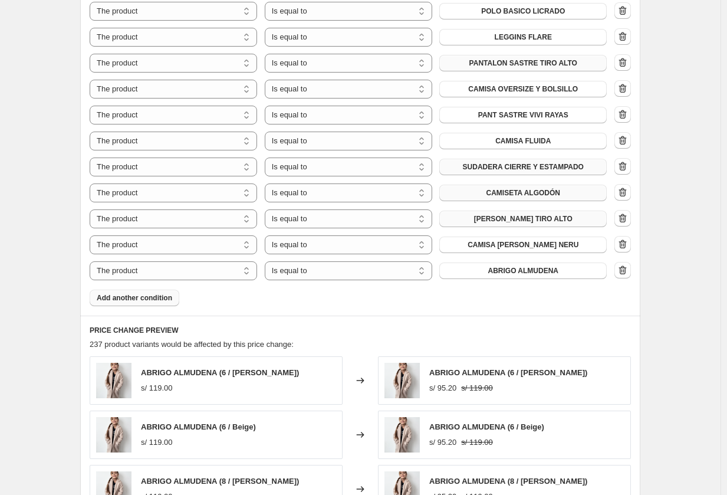
click at [465, 262] on button "ABRIGO ALMUDENA" at bounding box center [522, 270] width 167 height 17
click at [116, 290] on button "Add another condition" at bounding box center [135, 298] width 90 height 17
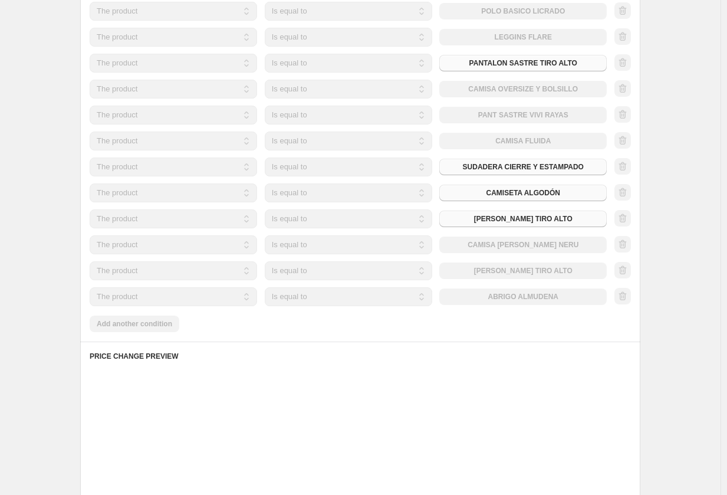
click at [472, 287] on div "The product The product's collection The product's tag The product's vendor The…" at bounding box center [348, 296] width 517 height 19
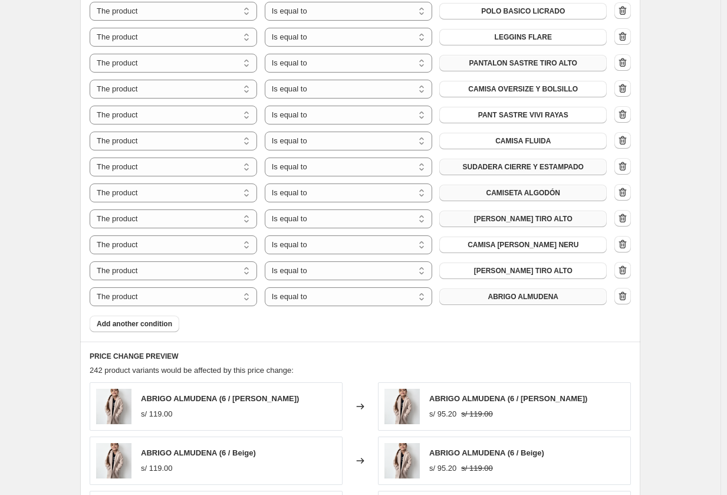
click at [486, 288] on button "ABRIGO ALMUDENA" at bounding box center [522, 296] width 167 height 17
click at [134, 315] on button "Add another condition" at bounding box center [135, 323] width 90 height 17
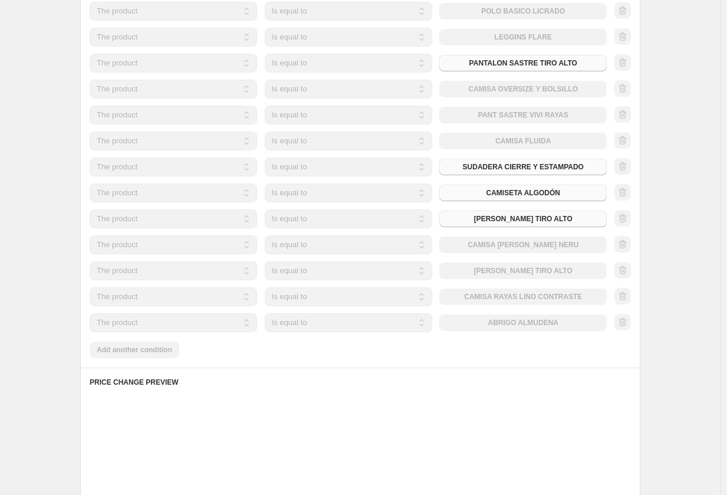
click at [519, 313] on div "The product The product's collection The product's tag The product's vendor The…" at bounding box center [348, 322] width 517 height 19
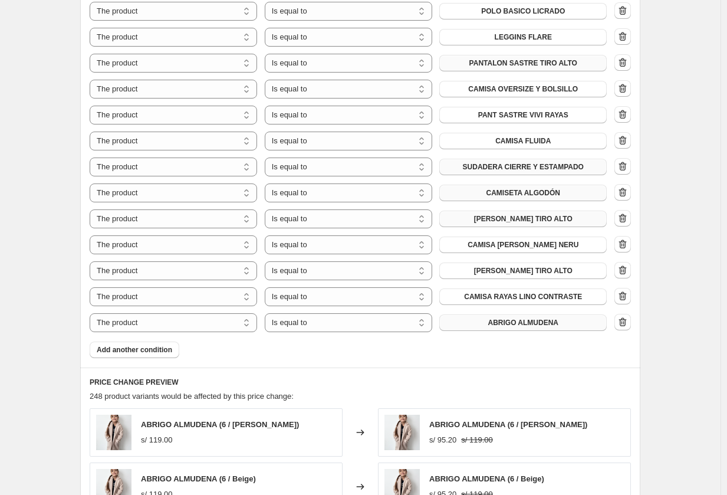
click at [515, 318] on span "ABRIGO ALMUDENA" at bounding box center [523, 322] width 71 height 9
click at [147, 345] on span "Add another condition" at bounding box center [134, 349] width 75 height 9
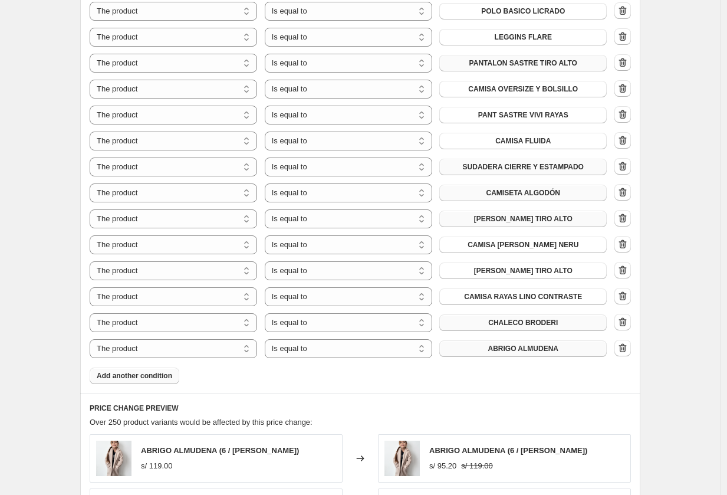
click at [493, 340] on button "ABRIGO ALMUDENA" at bounding box center [522, 348] width 167 height 17
click at [144, 367] on button "Add another condition" at bounding box center [135, 375] width 90 height 17
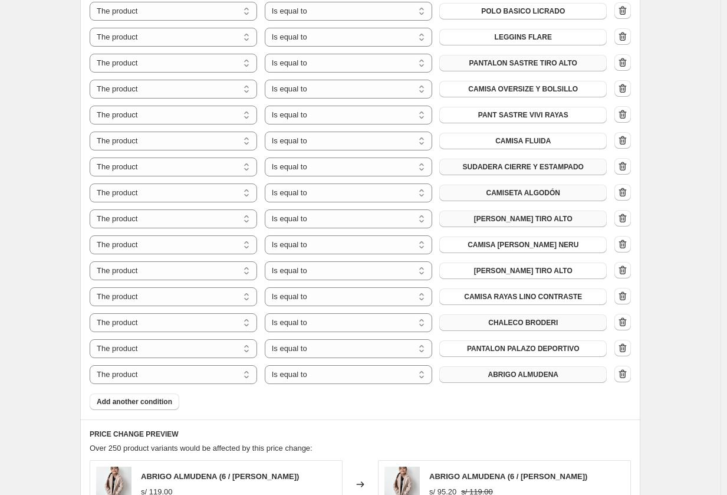
click at [482, 366] on button "ABRIGO ALMUDENA" at bounding box center [522, 374] width 167 height 17
click at [139, 397] on span "Add another condition" at bounding box center [134, 401] width 75 height 9
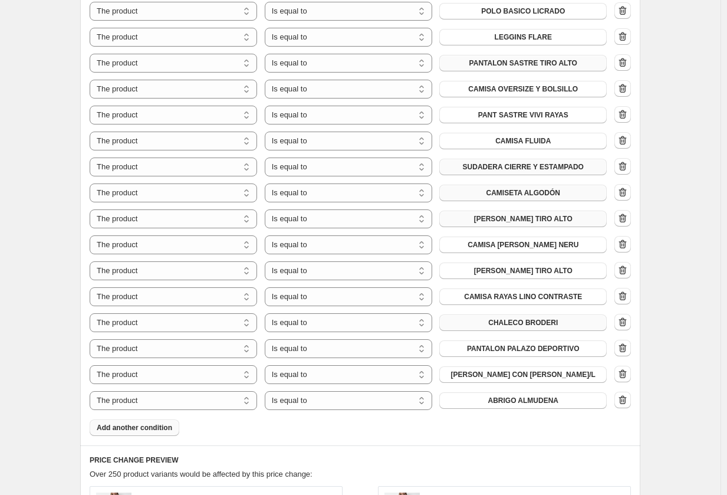
click at [528, 396] on span "ABRIGO ALMUDENA" at bounding box center [523, 400] width 71 height 9
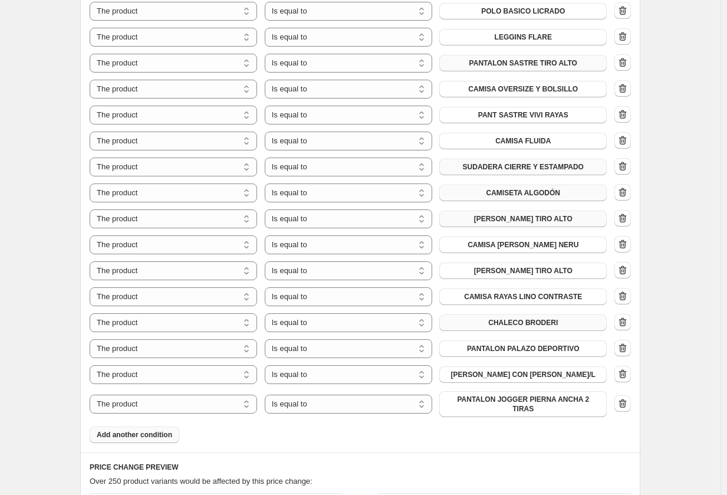
click at [152, 430] on span "Add another condition" at bounding box center [134, 434] width 75 height 9
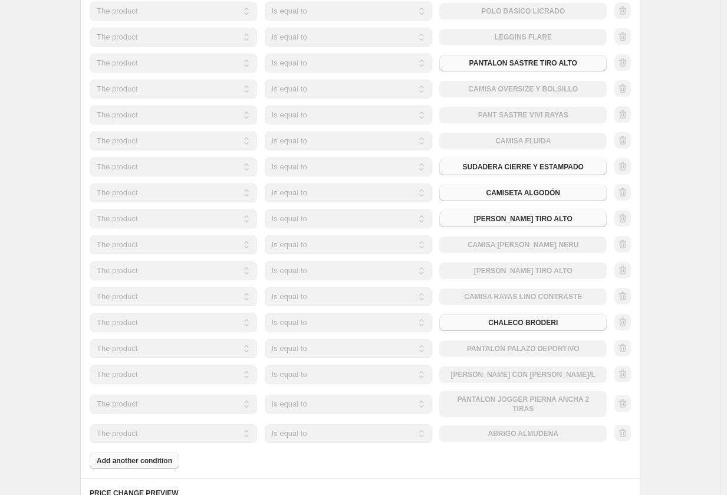
click at [469, 425] on button "ABRIGO ALMUDENA" at bounding box center [522, 433] width 167 height 17
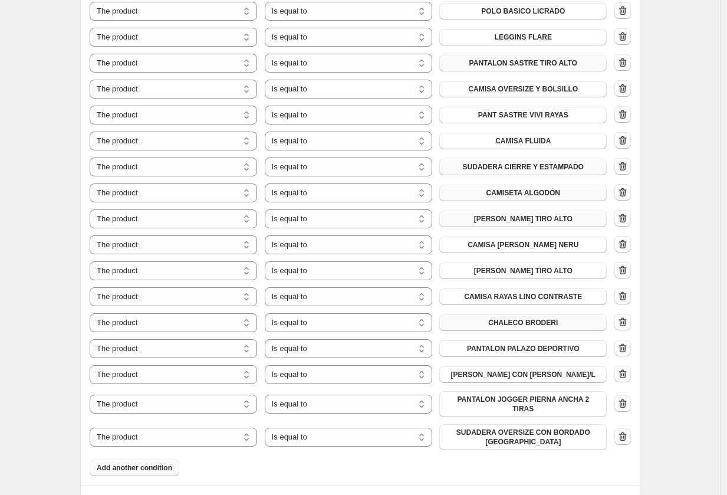
drag, startPoint x: 164, startPoint y: 414, endPoint x: 161, endPoint y: 427, distance: 13.3
click at [161, 463] on span "Add another condition" at bounding box center [134, 467] width 75 height 9
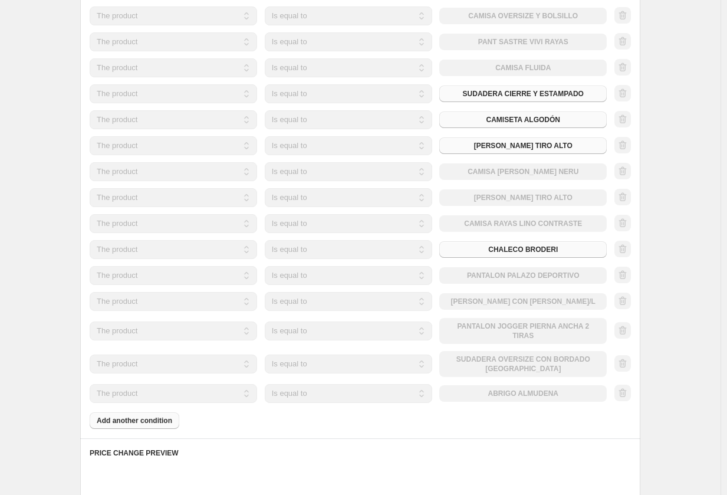
scroll to position [1592, 0]
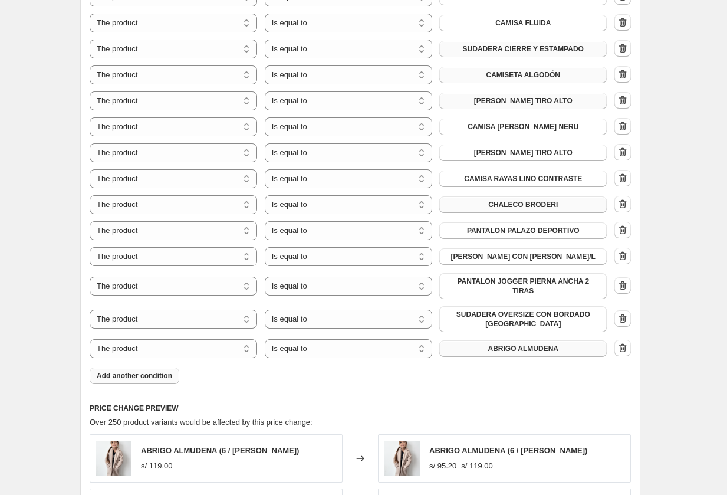
click at [504, 344] on span "ABRIGO ALMUDENA" at bounding box center [523, 348] width 71 height 9
click at [119, 367] on button "Add another condition" at bounding box center [135, 375] width 90 height 17
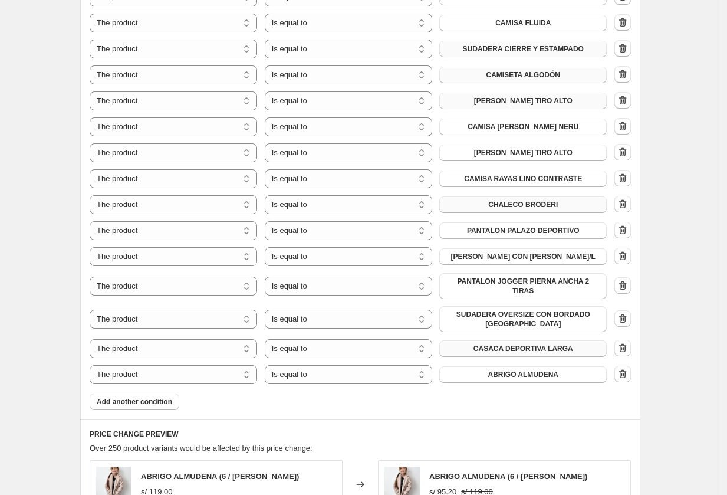
click at [510, 370] on span "ABRIGO ALMUDENA" at bounding box center [523, 374] width 71 height 9
click at [132, 397] on span "Add another condition" at bounding box center [134, 401] width 75 height 9
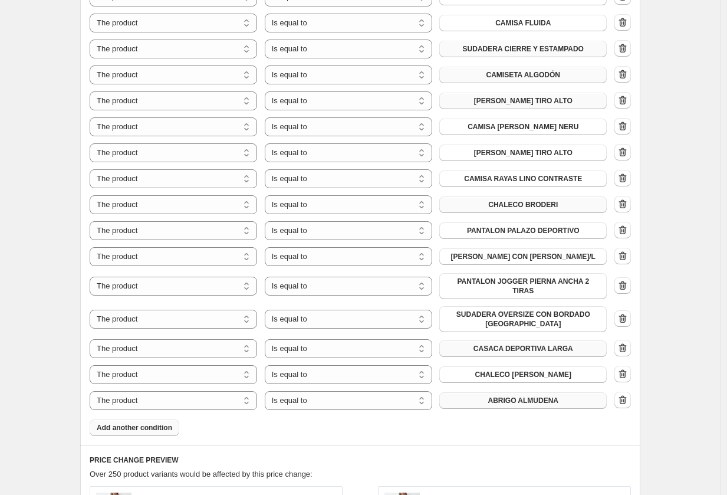
click at [539, 396] on span "ABRIGO ALMUDENA" at bounding box center [523, 400] width 71 height 9
click at [149, 423] on span "Add another condition" at bounding box center [134, 427] width 75 height 9
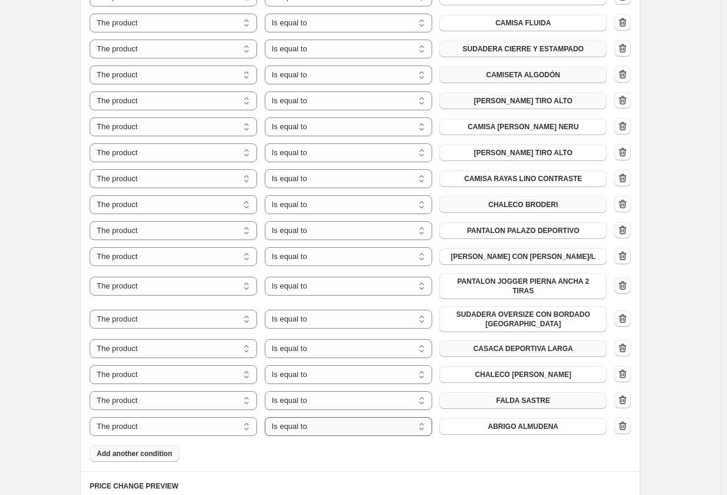
click at [314, 417] on select "Is equal to Is not equal to" at bounding box center [348, 426] width 167 height 19
click at [494, 422] on span "ABRIGO ALMUDENA" at bounding box center [523, 426] width 71 height 9
click at [166, 449] on span "Add another condition" at bounding box center [134, 453] width 75 height 9
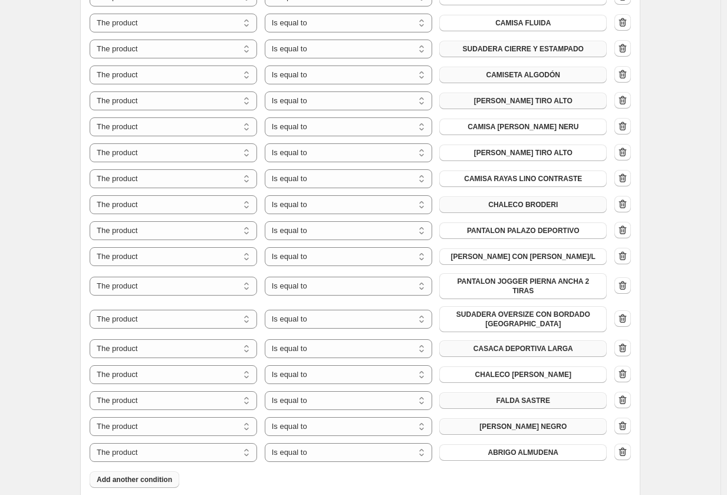
click at [520, 448] on span "ABRIGO ALMUDENA" at bounding box center [523, 452] width 71 height 9
click at [142, 475] on span "Add another condition" at bounding box center [134, 479] width 75 height 9
click at [525, 473] on span "ABRIGO ALMUDENA" at bounding box center [523, 477] width 71 height 9
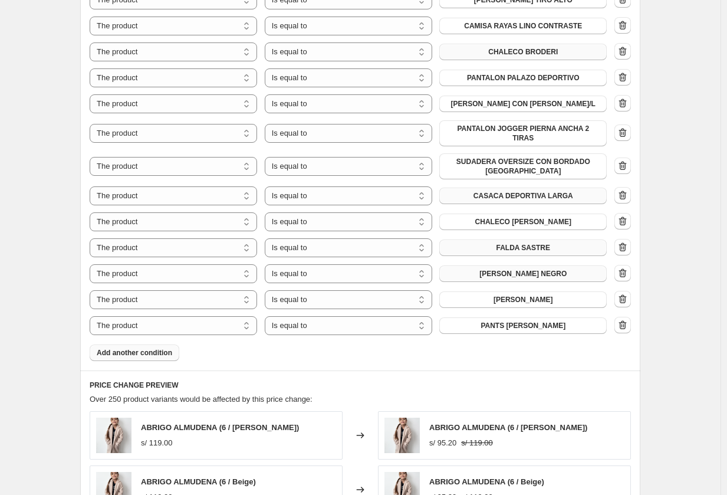
scroll to position [1769, 0]
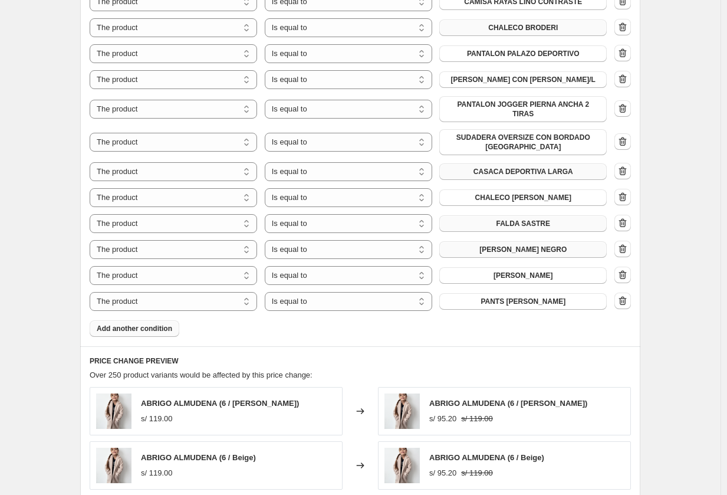
click at [152, 320] on button "Add another condition" at bounding box center [135, 328] width 90 height 17
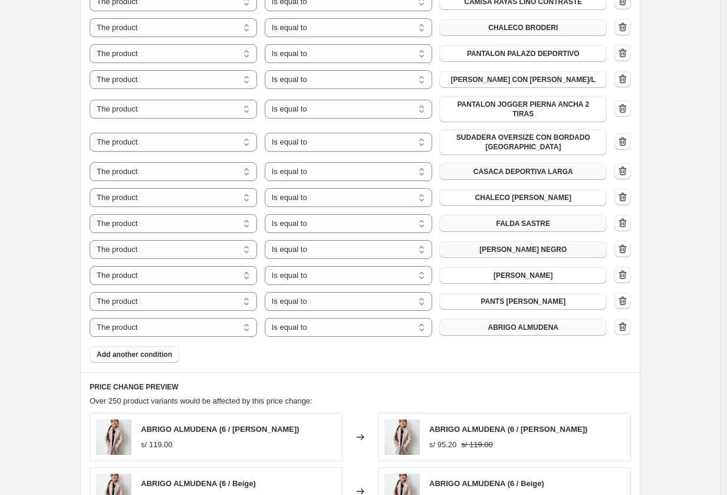
click at [521, 319] on button "ABRIGO ALMUDENA" at bounding box center [522, 327] width 167 height 17
click at [166, 350] on span "Add another condition" at bounding box center [134, 354] width 75 height 9
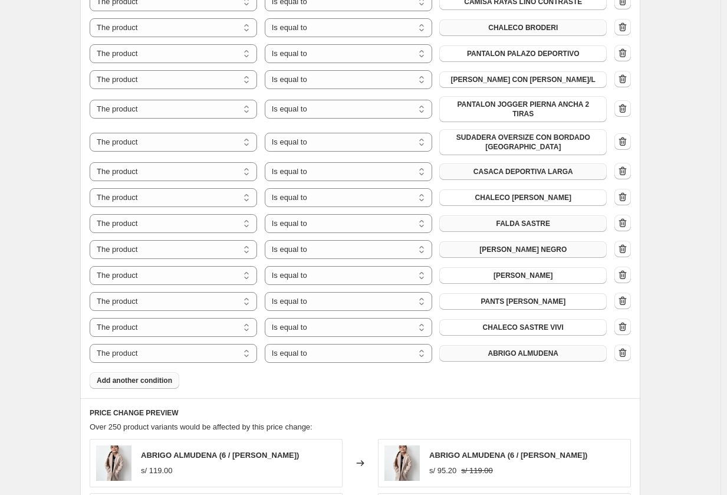
click at [495, 348] on span "ABRIGO ALMUDENA" at bounding box center [523, 352] width 71 height 9
click at [144, 376] on span "Add another condition" at bounding box center [134, 380] width 75 height 9
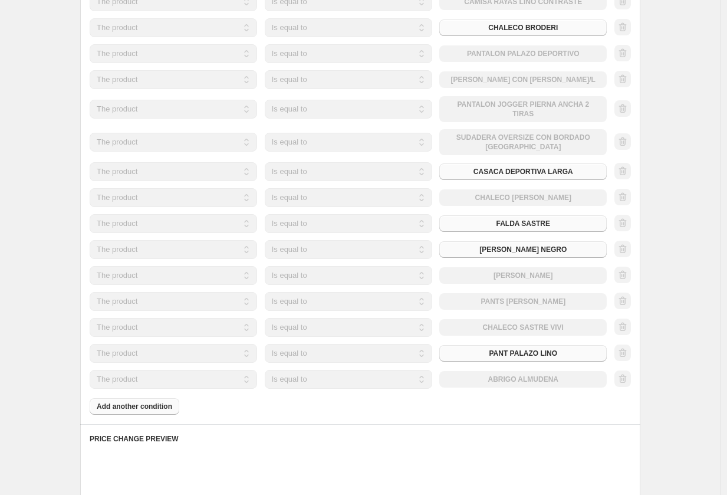
click at [521, 370] on div "The product The product's collection The product's tag The product's vendor The…" at bounding box center [348, 379] width 517 height 19
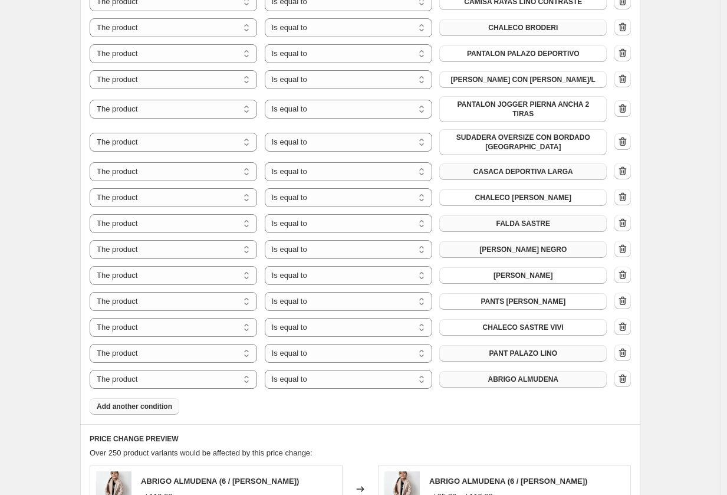
click at [525, 374] on span "ABRIGO ALMUDENA" at bounding box center [523, 378] width 71 height 9
click at [124, 402] on span "Add another condition" at bounding box center [134, 406] width 75 height 9
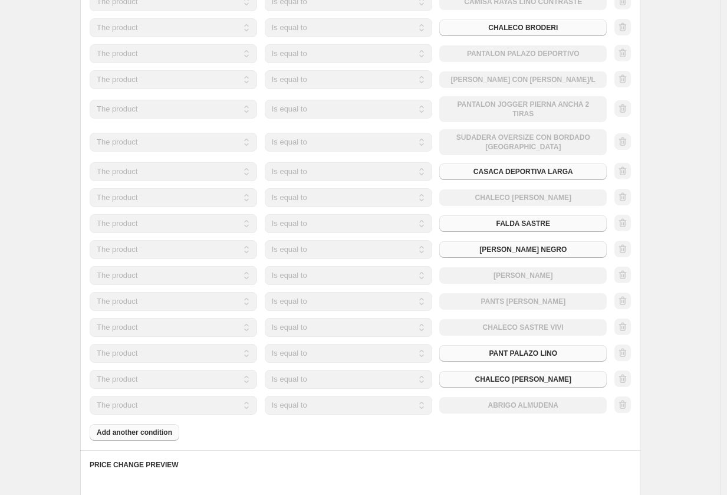
click at [494, 396] on div "The product The product's collection The product's tag The product's vendor The…" at bounding box center [348, 405] width 517 height 19
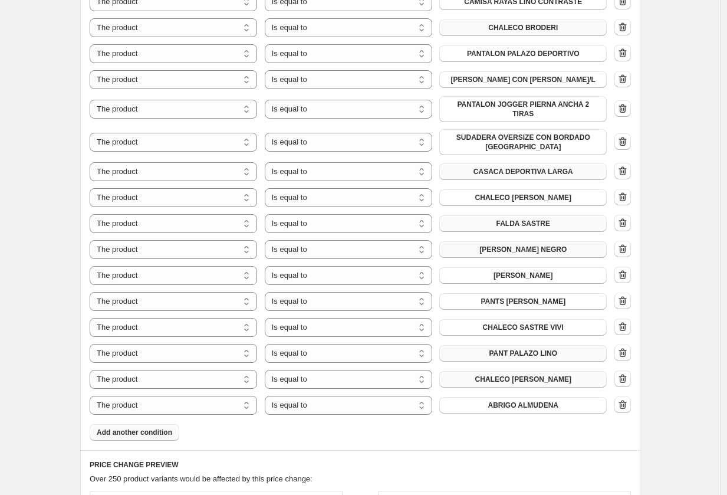
click at [523, 400] on span "ABRIGO ALMUDENA" at bounding box center [523, 404] width 71 height 9
click at [157, 427] on span "Add another condition" at bounding box center [134, 431] width 75 height 9
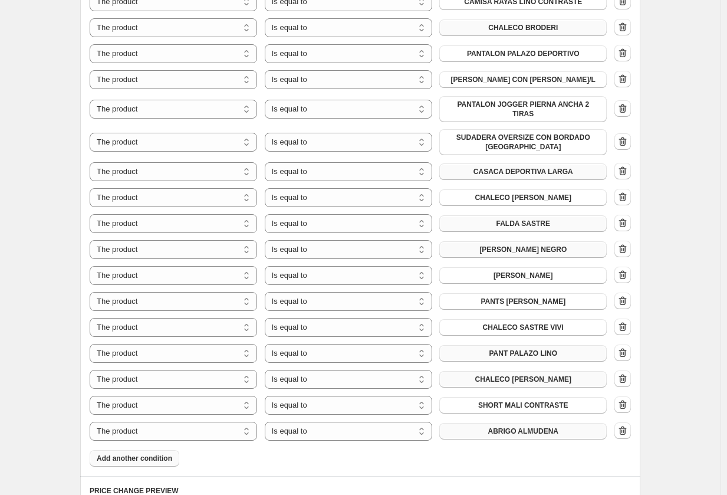
click at [482, 423] on button "ABRIGO ALMUDENA" at bounding box center [522, 431] width 167 height 17
click at [134, 453] on span "Add another condition" at bounding box center [134, 457] width 75 height 9
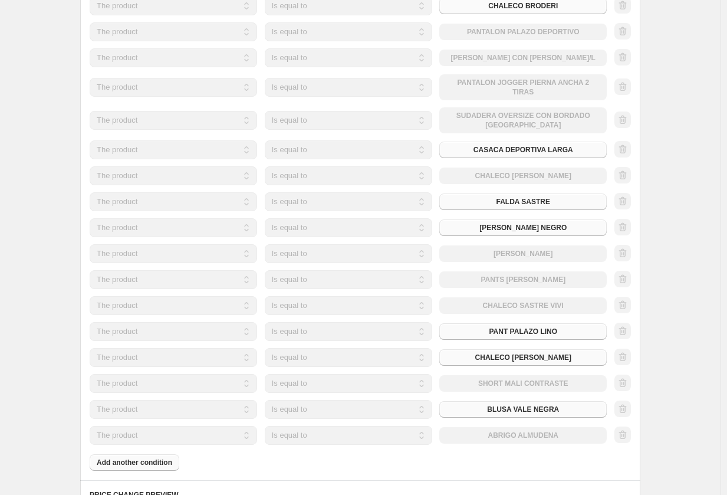
scroll to position [1887, 0]
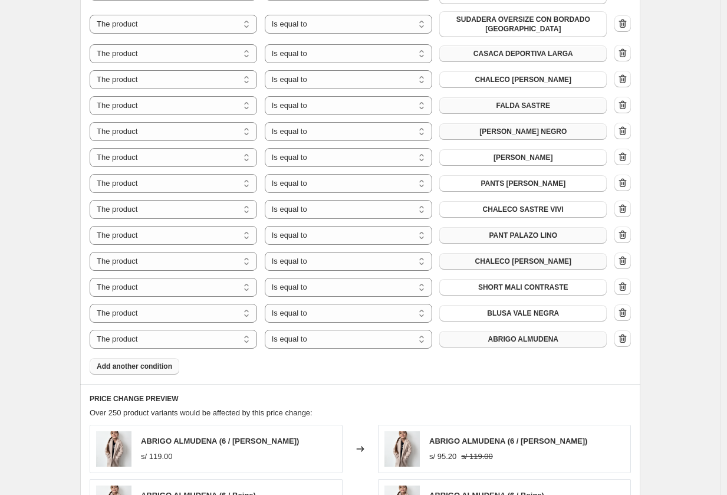
click at [523, 334] on span "ABRIGO ALMUDENA" at bounding box center [523, 338] width 71 height 9
click at [169, 361] on span "Add another condition" at bounding box center [134, 365] width 75 height 9
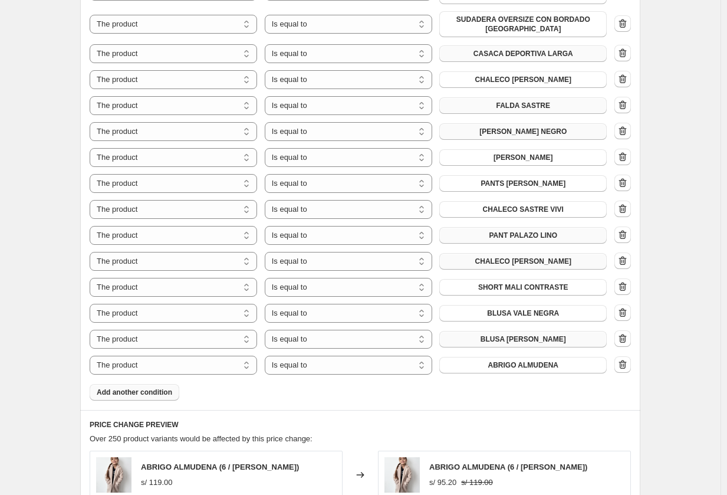
click at [501, 360] on span "ABRIGO ALMUDENA" at bounding box center [523, 364] width 71 height 9
click at [156, 387] on span "Add another condition" at bounding box center [134, 391] width 75 height 9
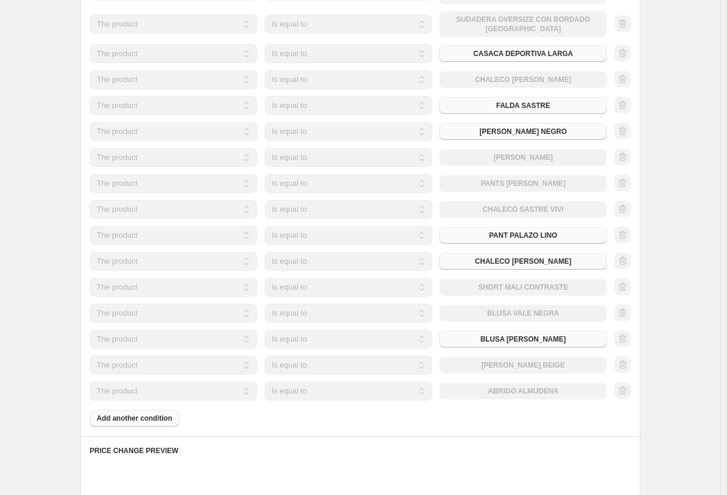
click at [492, 383] on button "ABRIGO ALMUDENA" at bounding box center [522, 391] width 167 height 17
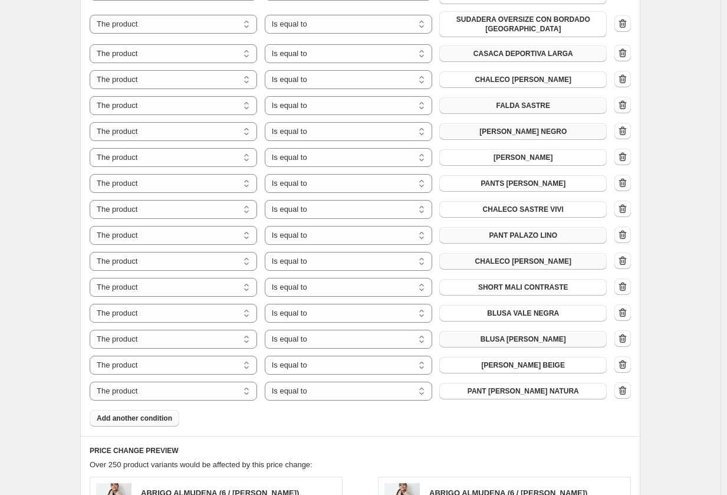
click at [139, 410] on button "Add another condition" at bounding box center [135, 418] width 90 height 17
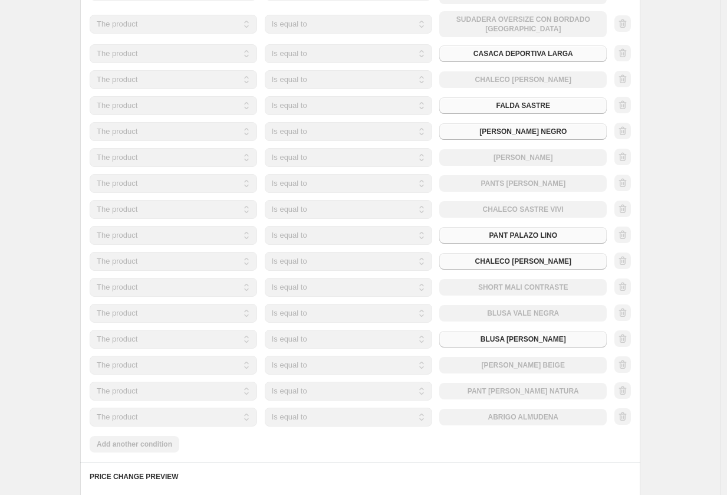
click at [511, 407] on div "The product The product's collection The product's tag The product's vendor The…" at bounding box center [348, 416] width 517 height 19
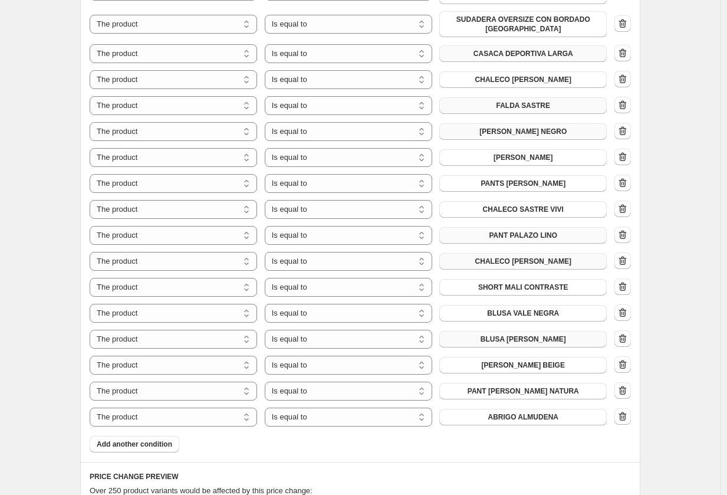
click at [511, 412] on span "ABRIGO ALMUDENA" at bounding box center [523, 416] width 71 height 9
click at [128, 439] on span "Add another condition" at bounding box center [134, 443] width 75 height 9
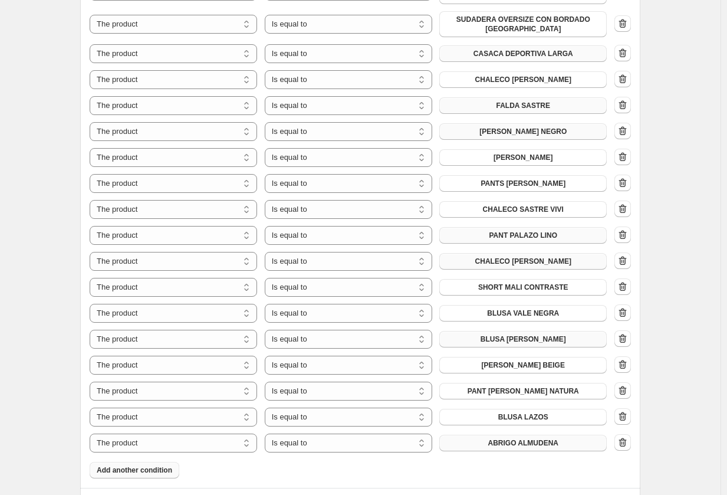
click at [532, 438] on span "ABRIGO ALMUDENA" at bounding box center [523, 442] width 71 height 9
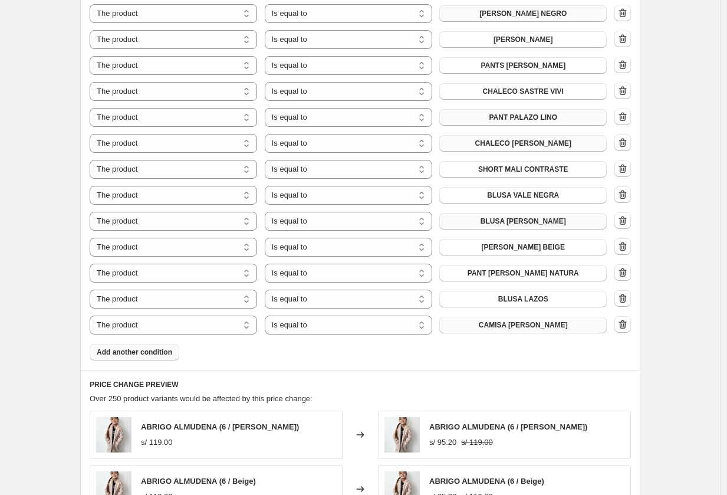
click at [167, 344] on button "Add another condition" at bounding box center [135, 352] width 90 height 17
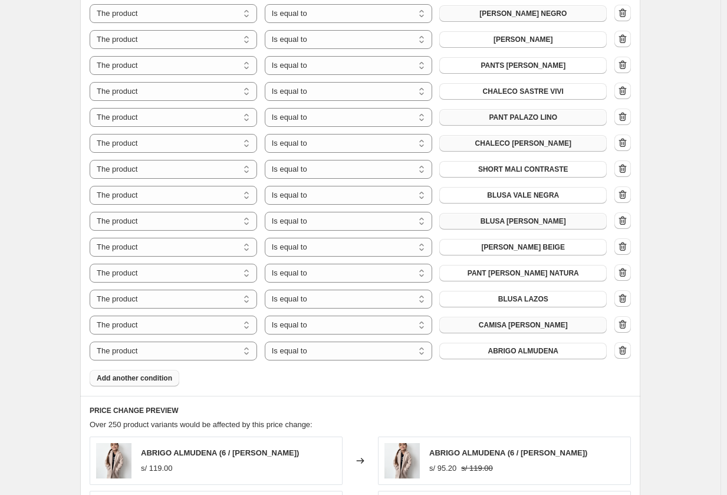
click at [488, 343] on button "ABRIGO ALMUDENA" at bounding box center [522, 351] width 167 height 17
click at [127, 370] on button "Add another condition" at bounding box center [135, 378] width 90 height 17
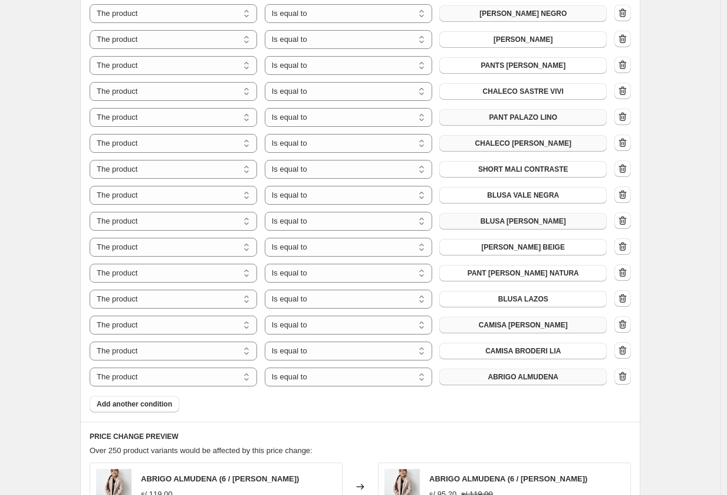
click at [488, 369] on button "ABRIGO ALMUDENA" at bounding box center [522, 377] width 167 height 17
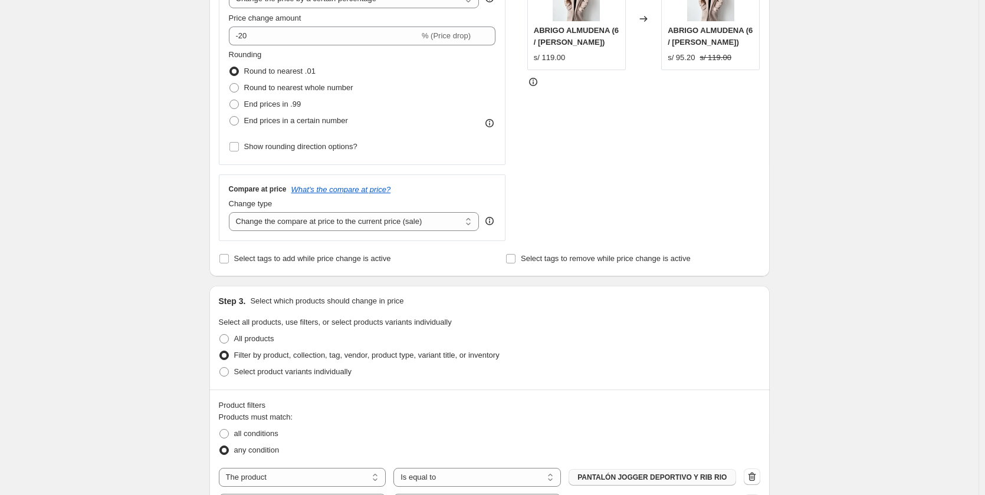
scroll to position [238, 0]
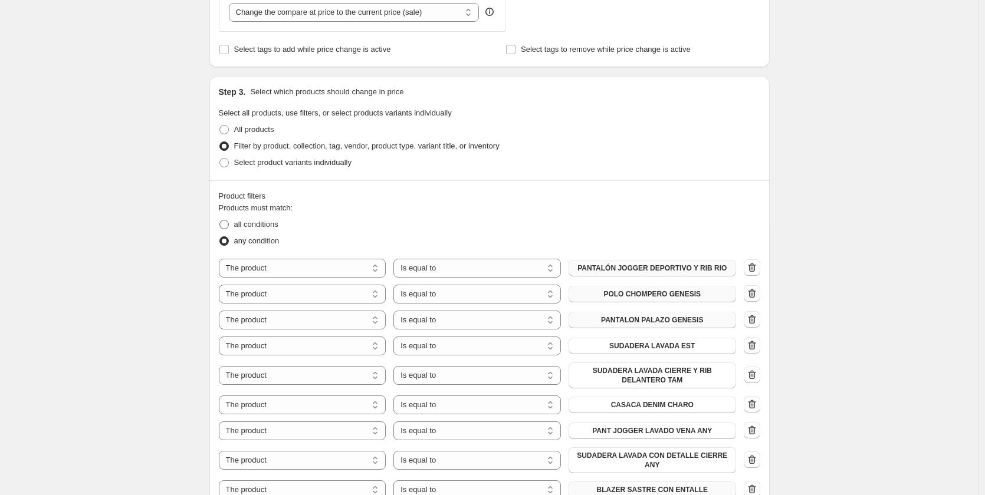
click at [246, 228] on span "all conditions" at bounding box center [256, 224] width 44 height 9
click at [220, 221] on input "all conditions" at bounding box center [219, 220] width 1 height 1
radio input "true"
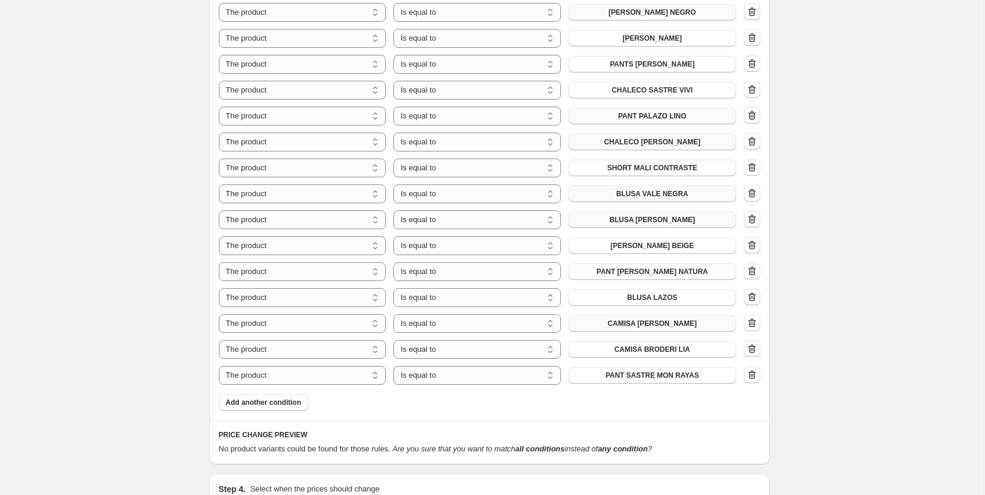
scroll to position [2116, 0]
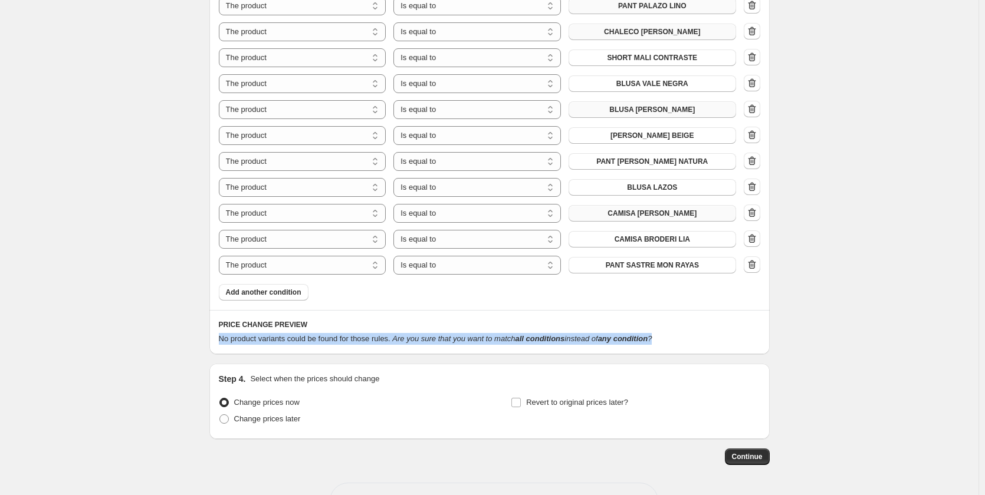
drag, startPoint x: 221, startPoint y: 297, endPoint x: 675, endPoint y: 302, distance: 454.1
click at [675, 310] on div "PRICE CHANGE PREVIEW No product variants could be found for those rules. Are yo…" at bounding box center [489, 332] width 560 height 44
copy div "No product variants could be found for those rules. Are you sure that you want …"
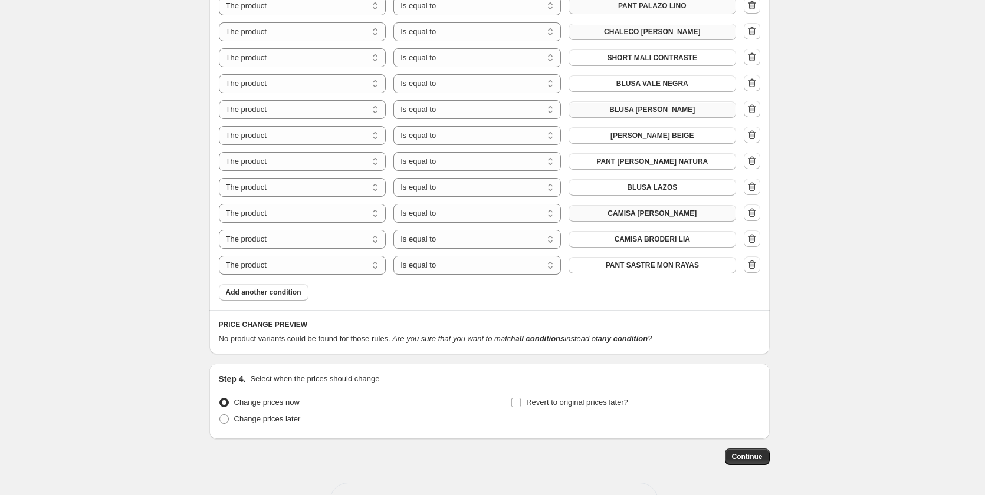
click at [340, 310] on div "PRICE CHANGE PREVIEW No product variants could be found for those rules. Are yo…" at bounding box center [489, 332] width 560 height 44
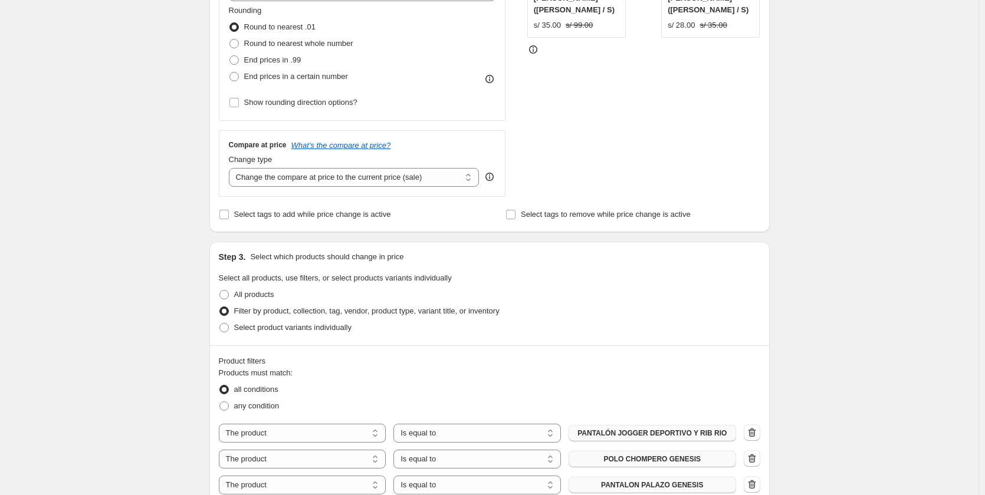
scroll to position [288, 0]
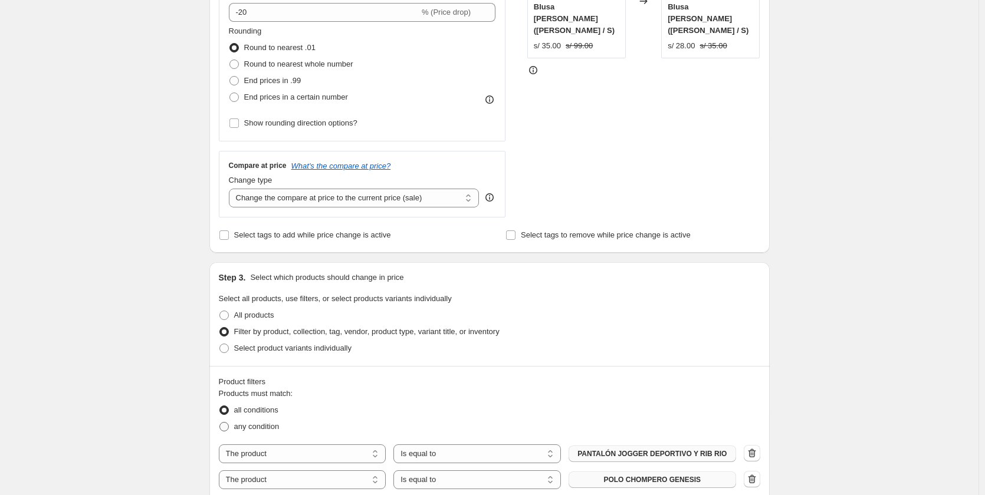
click at [252, 430] on span "any condition" at bounding box center [256, 426] width 45 height 9
click at [220, 423] on input "any condition" at bounding box center [219, 422] width 1 height 1
radio input "true"
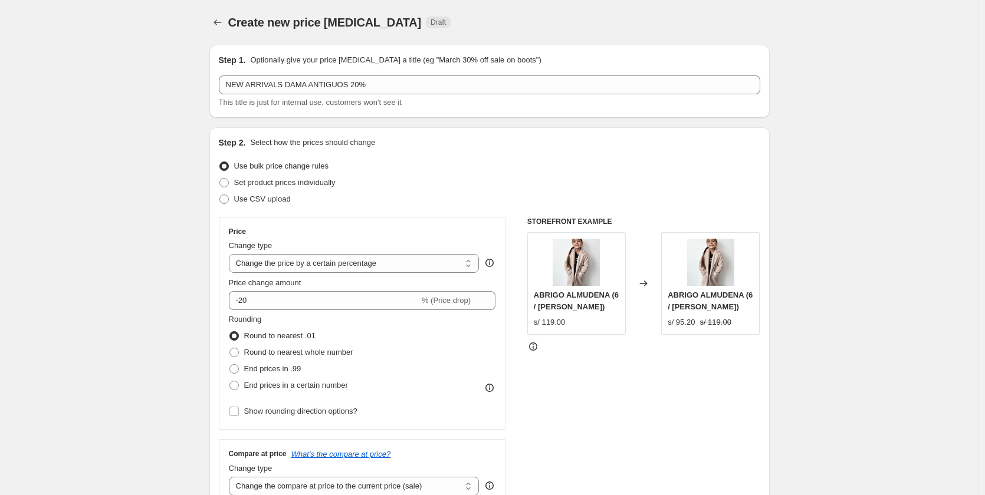
select select "percentage"
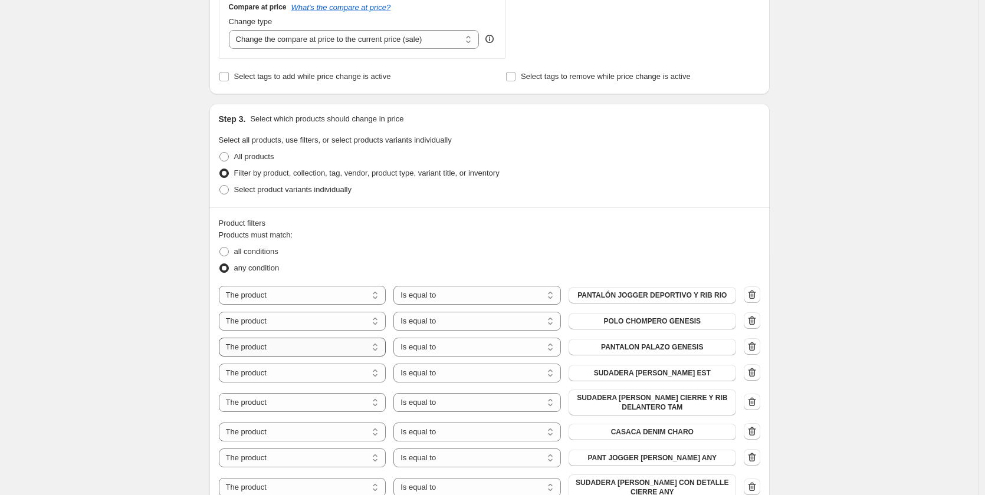
scroll to position [465, 0]
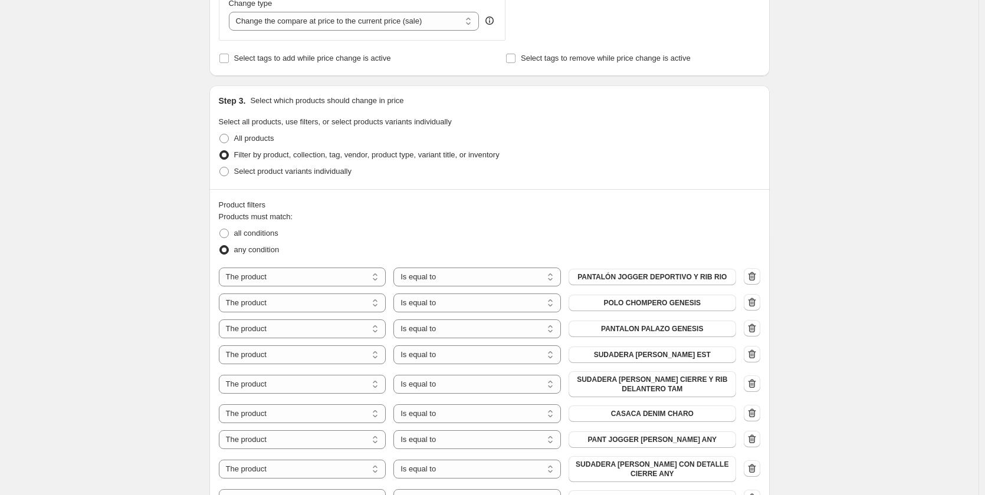
click at [544, 246] on div "any condition" at bounding box center [489, 250] width 541 height 17
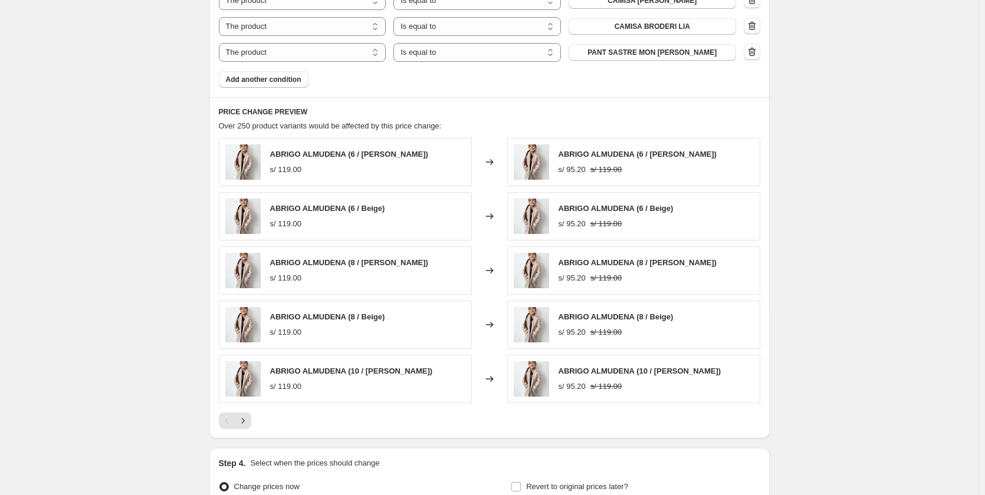
scroll to position [2413, 0]
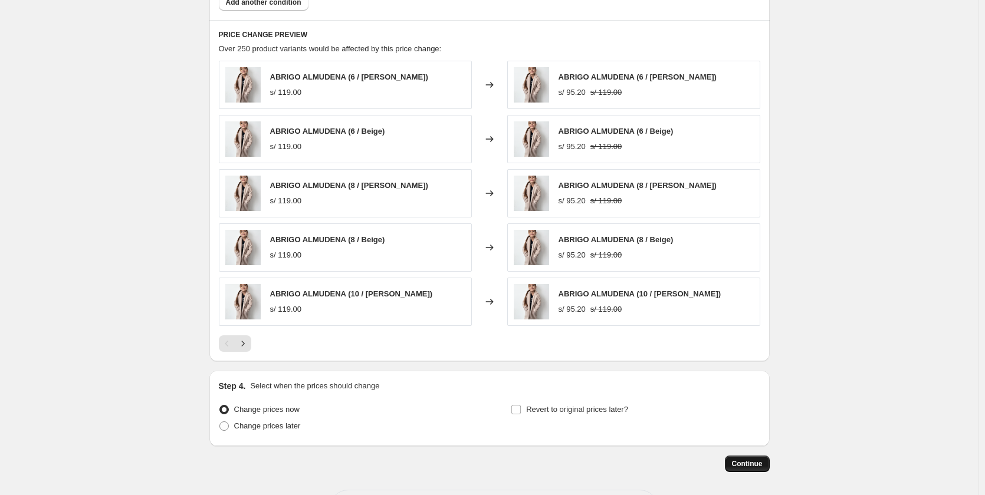
click at [754, 459] on span "Continue" at bounding box center [747, 463] width 31 height 9
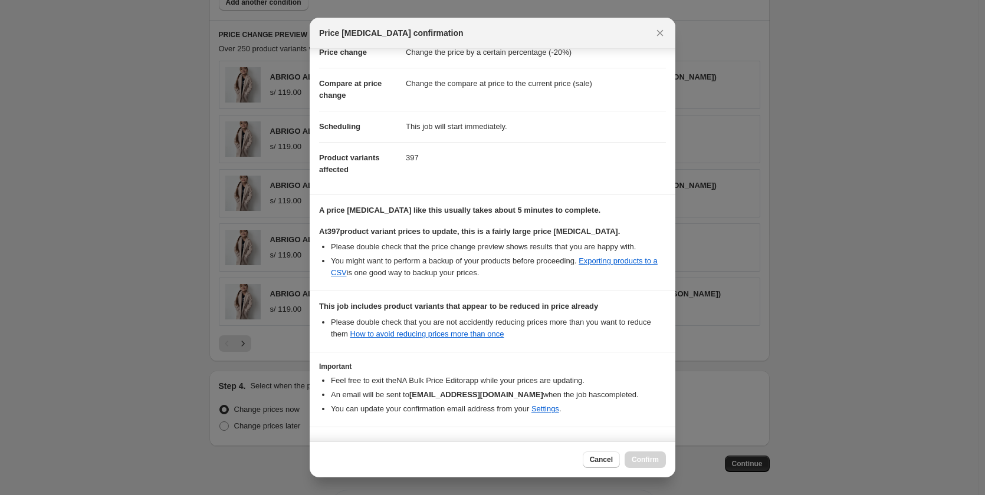
scroll to position [66, 0]
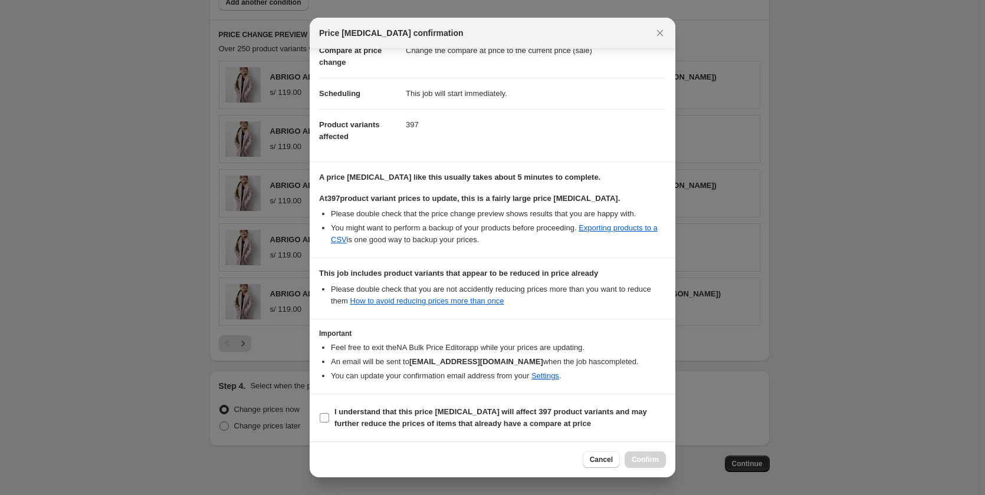
drag, startPoint x: 319, startPoint y: 411, endPoint x: 360, endPoint y: 426, distance: 43.3
click at [320, 412] on label "I understand that this price change job will affect 397 product variants and ma…" at bounding box center [492, 418] width 347 height 28
click at [320, 413] on input "I understand that this price change job will affect 397 product variants and ma…" at bounding box center [324, 417] width 9 height 9
checkbox input "true"
click at [653, 465] on button "Confirm" at bounding box center [644, 460] width 41 height 17
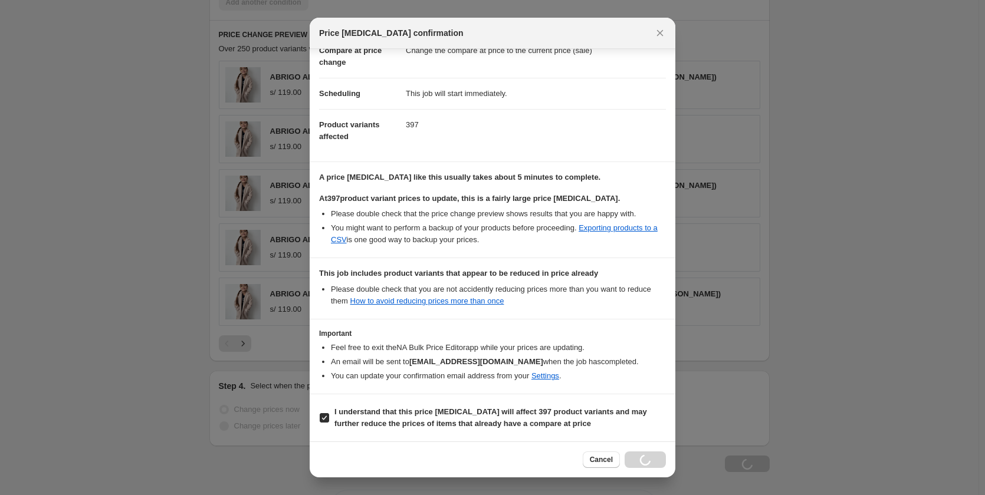
type input "NEW ARRIVALS DAMA ANTIGUOS 20%"
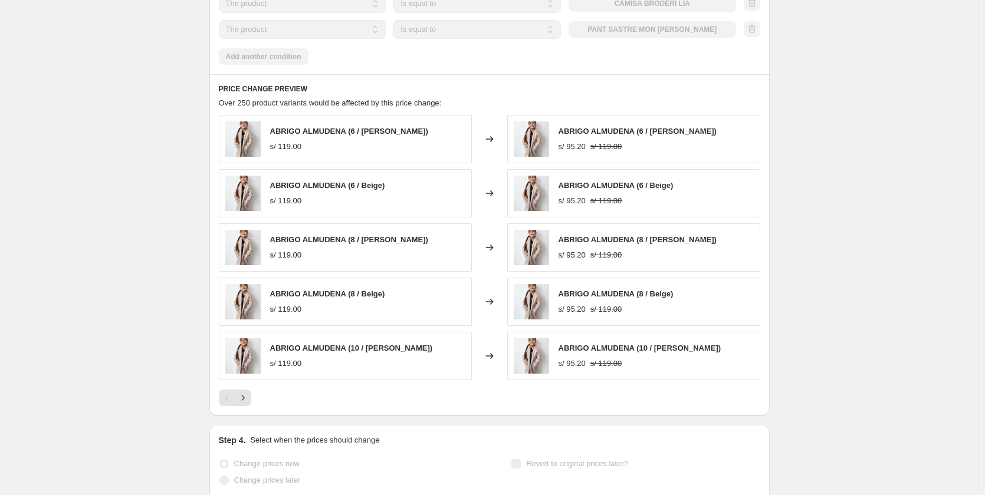
scroll to position [2444, 0]
select select "percentage"
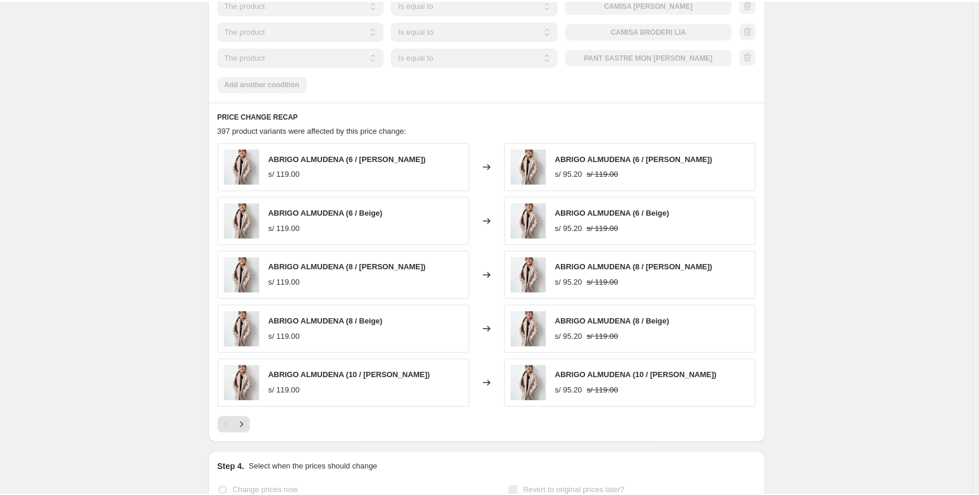
scroll to position [0, 0]
